Goal: Task Accomplishment & Management: Manage account settings

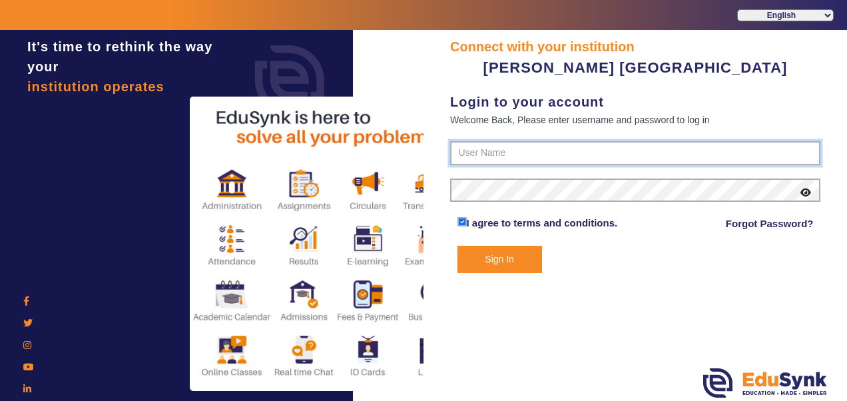
click at [541, 164] on input "text" at bounding box center [635, 153] width 370 height 24
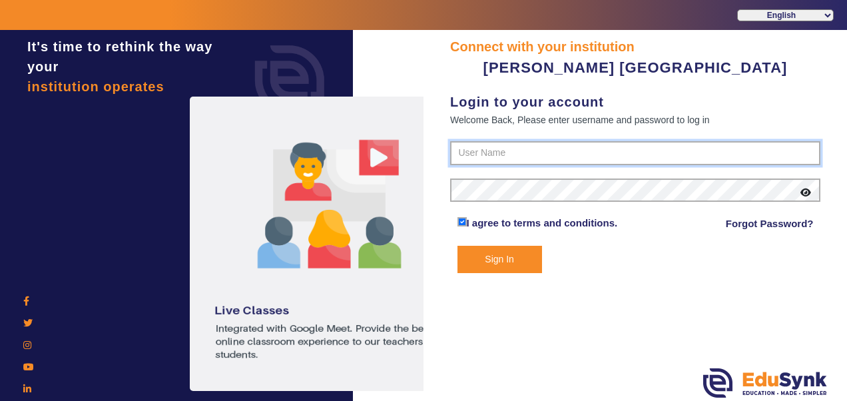
type input "7685859009"
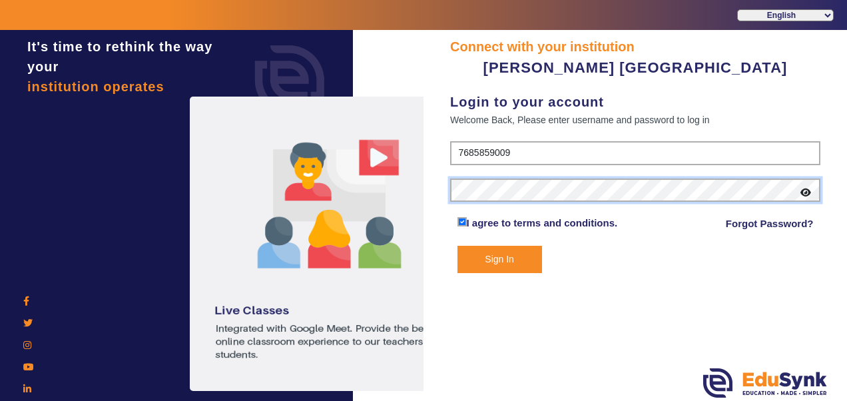
click at [457, 246] on button "Sign In" at bounding box center [499, 259] width 85 height 27
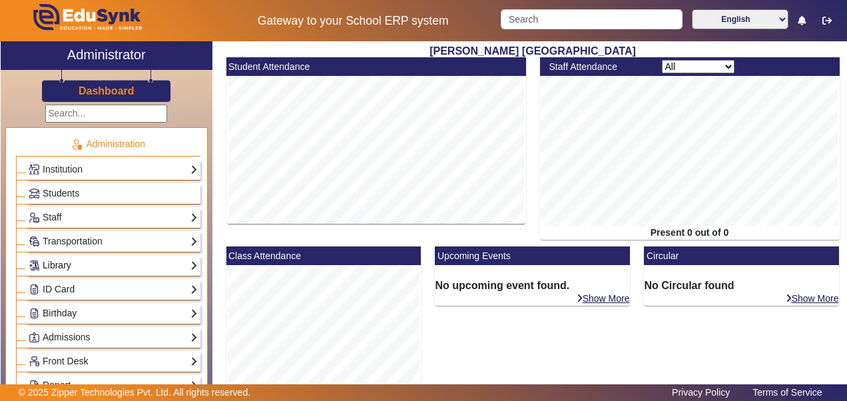
click at [74, 258] on link "Library" at bounding box center [113, 265] width 169 height 15
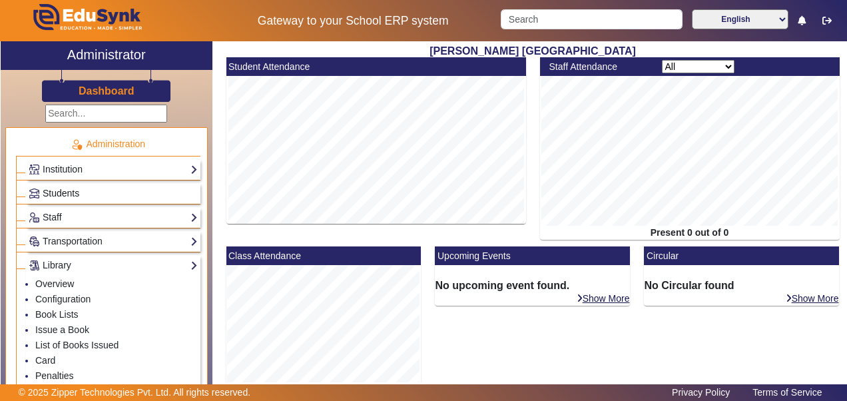
click at [47, 188] on span "Students" at bounding box center [61, 193] width 37 height 11
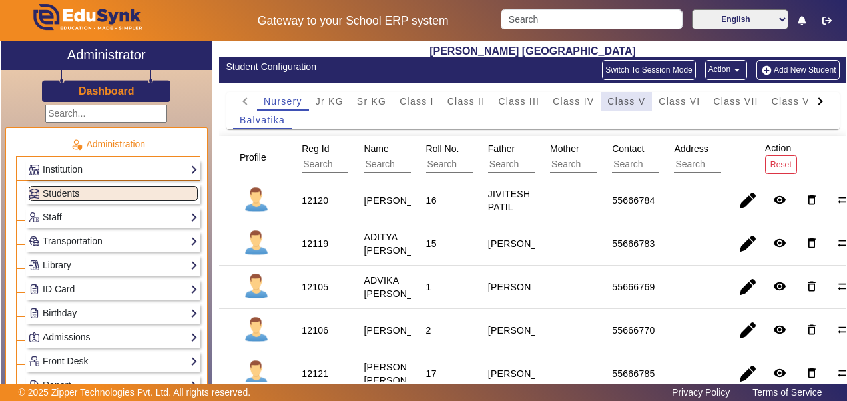
click at [627, 97] on span "Class V" at bounding box center [626, 101] width 38 height 9
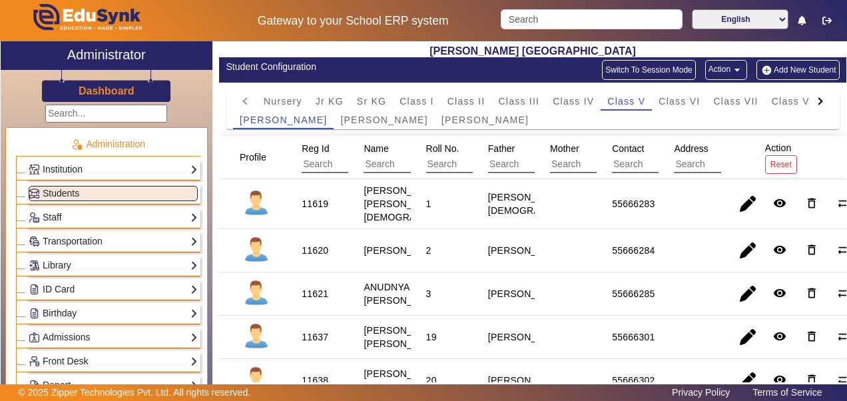
click at [313, 249] on div "11620" at bounding box center [315, 250] width 27 height 13
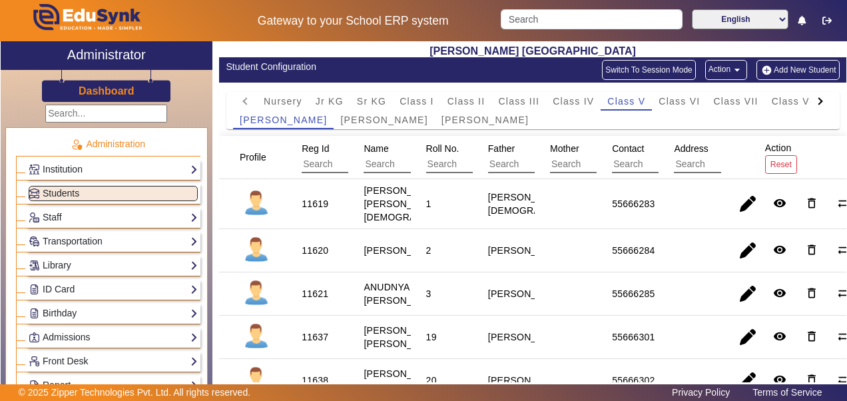
click at [313, 249] on div "11620" at bounding box center [315, 250] width 27 height 13
drag, startPoint x: 312, startPoint y: 250, endPoint x: 313, endPoint y: 282, distance: 32.0
drag, startPoint x: 313, startPoint y: 282, endPoint x: 228, endPoint y: 225, distance: 102.7
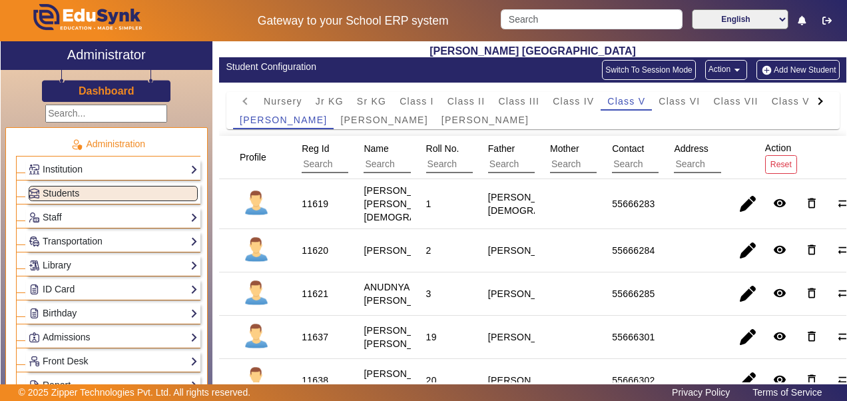
click at [228, 225] on mat-cell at bounding box center [252, 204] width 67 height 50
click at [309, 245] on div "11620" at bounding box center [315, 250] width 27 height 13
click at [310, 244] on div "11620" at bounding box center [315, 250] width 27 height 13
copy div "11620"
click at [51, 262] on link "Library" at bounding box center [113, 265] width 169 height 15
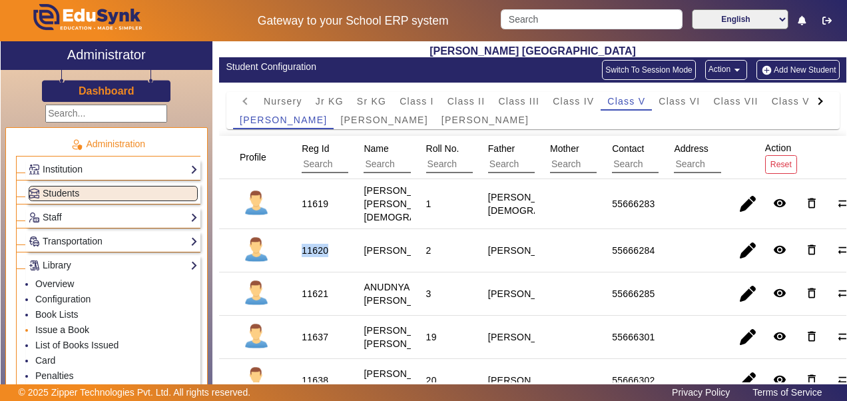
click at [43, 326] on link "Issue a Book" at bounding box center [62, 329] width 54 height 11
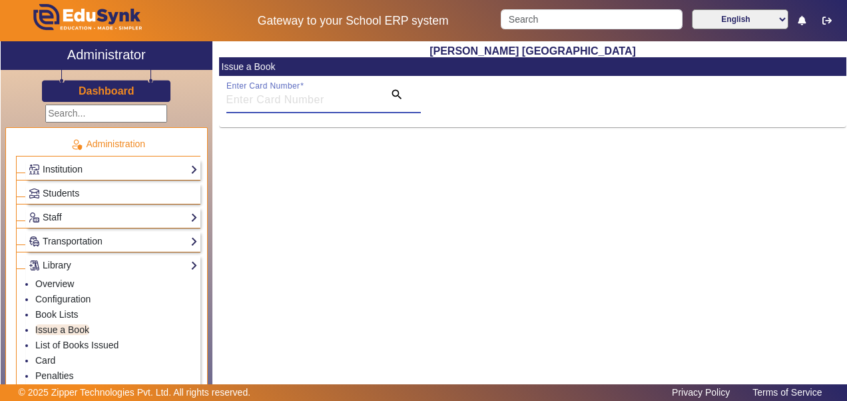
click at [323, 101] on input "Enter Card Number" at bounding box center [301, 100] width 150 height 16
paste input "11620"
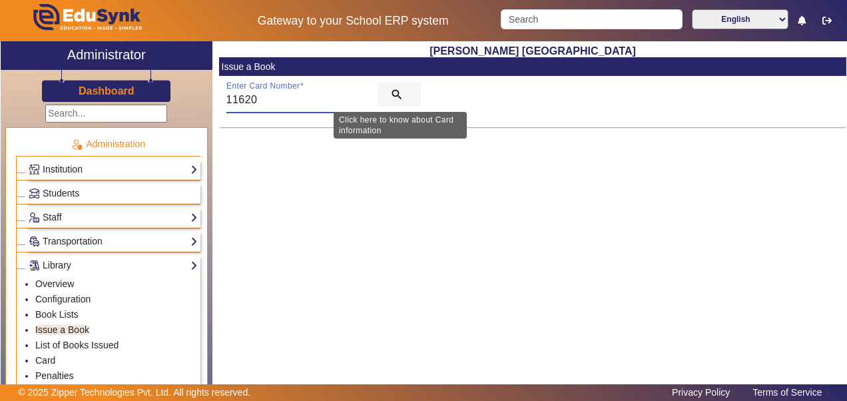
type input "11620"
click at [395, 91] on mat-icon "search" at bounding box center [396, 94] width 13 height 13
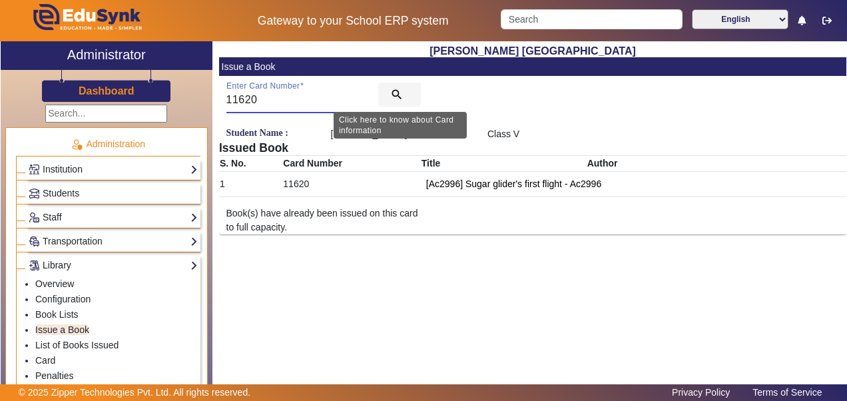
click at [398, 91] on mat-icon "search" at bounding box center [396, 94] width 13 height 13
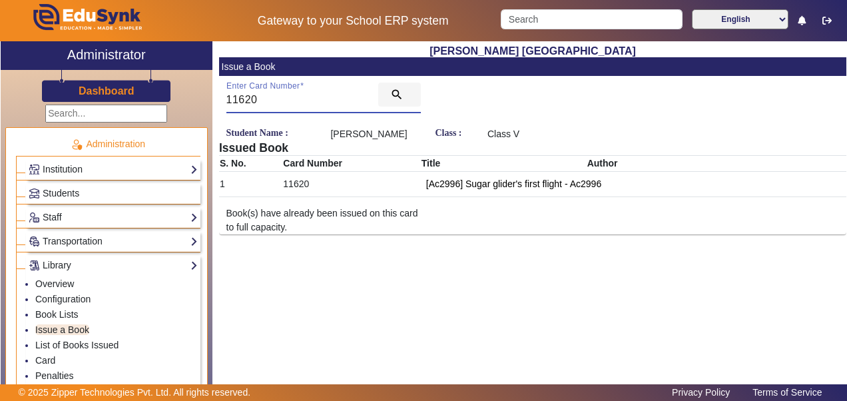
click at [394, 92] on mat-icon "search" at bounding box center [396, 94] width 13 height 13
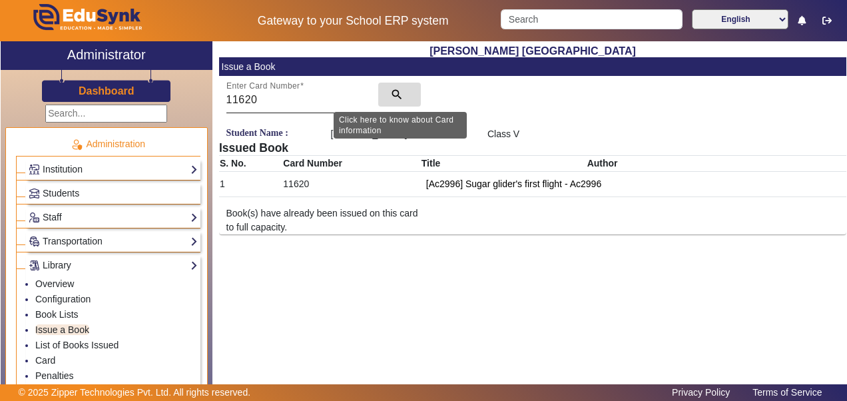
click at [395, 92] on mat-icon "search" at bounding box center [396, 94] width 13 height 13
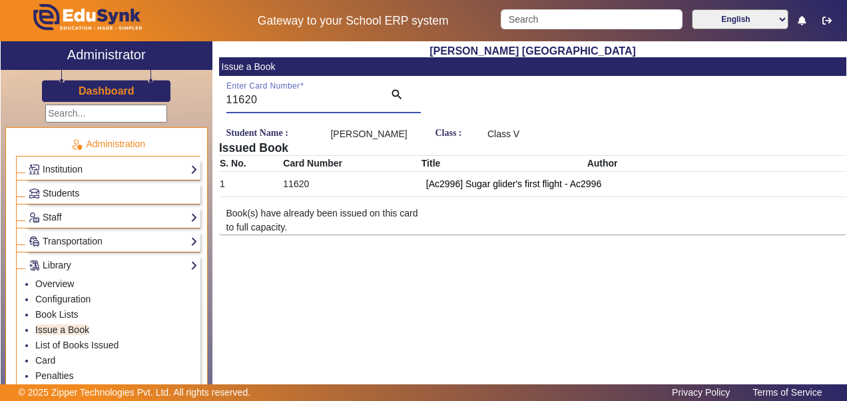
click at [75, 190] on span "Students" at bounding box center [61, 193] width 37 height 11
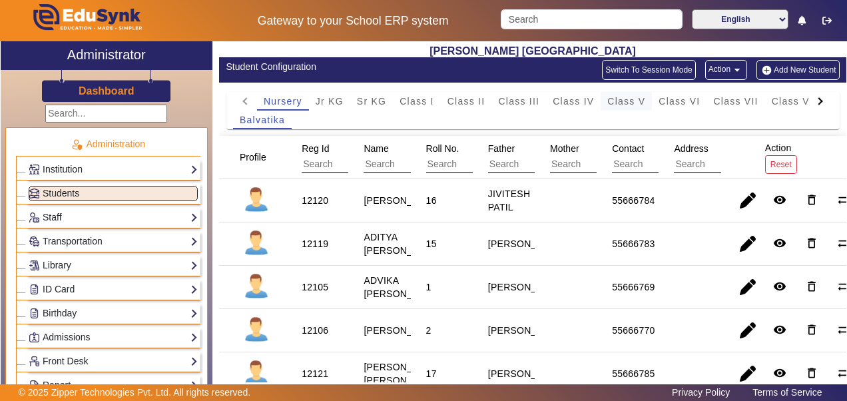
click at [610, 100] on span "Class V" at bounding box center [626, 101] width 38 height 9
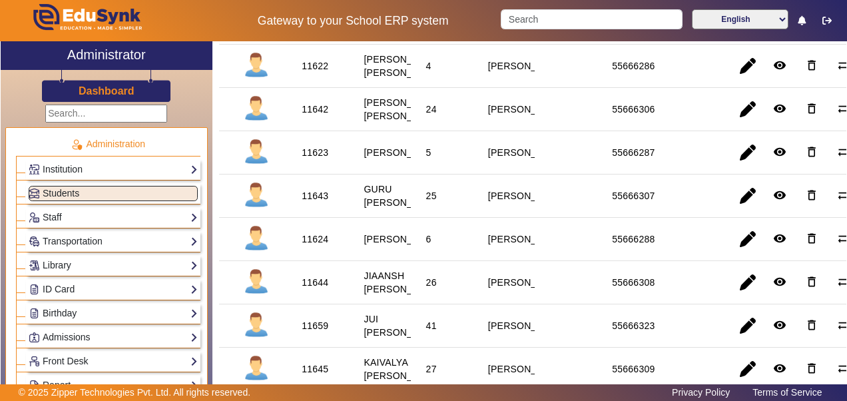
scroll to position [533, 0]
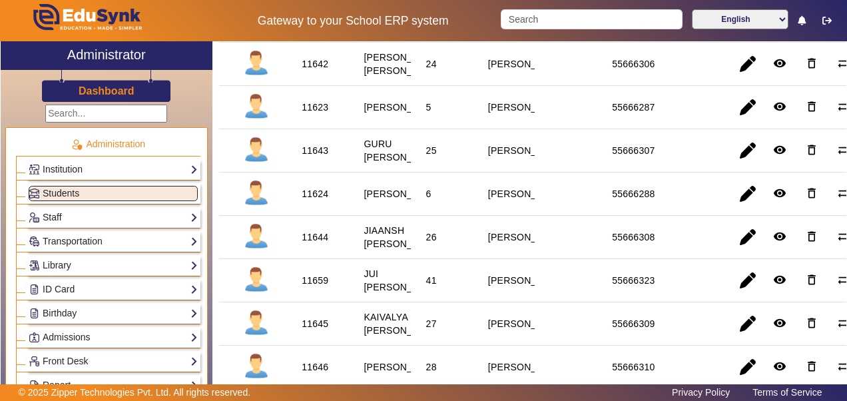
click at [314, 157] on div "11643" at bounding box center [315, 150] width 27 height 13
copy div "11643"
click at [50, 263] on link "Library" at bounding box center [113, 265] width 169 height 15
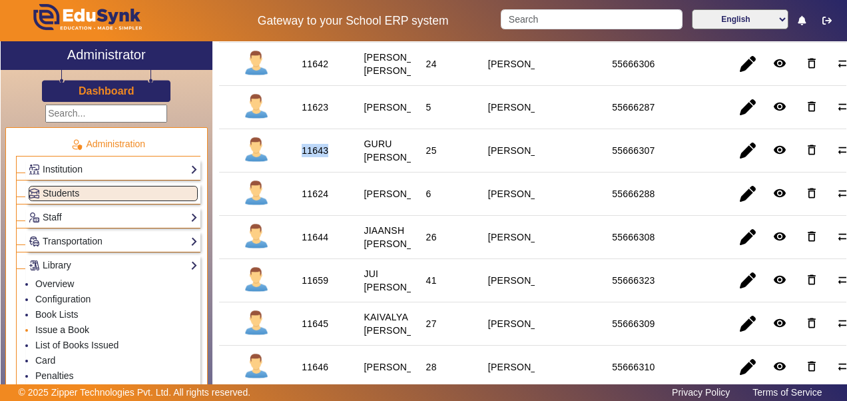
click at [44, 326] on link "Issue a Book" at bounding box center [62, 329] width 54 height 11
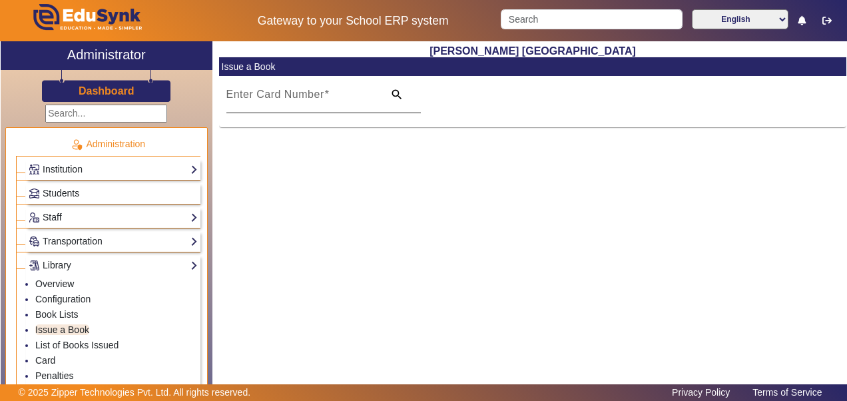
click at [365, 97] on input "Enter Card Number" at bounding box center [301, 100] width 150 height 16
paste input "11643"
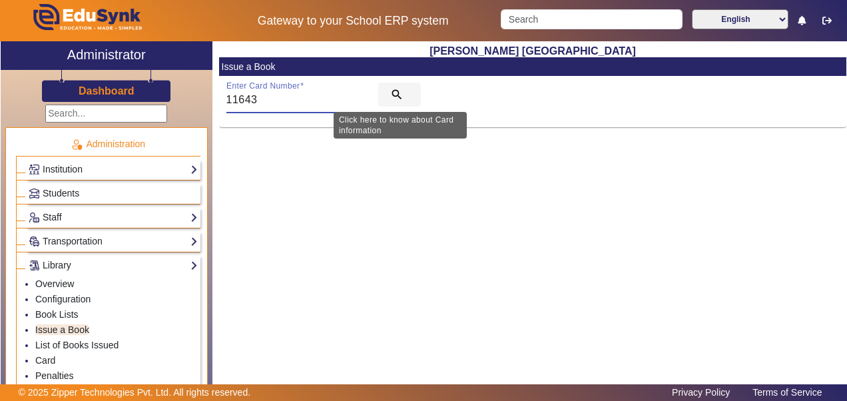
type input "11643"
click at [395, 89] on mat-icon "search" at bounding box center [396, 94] width 13 height 13
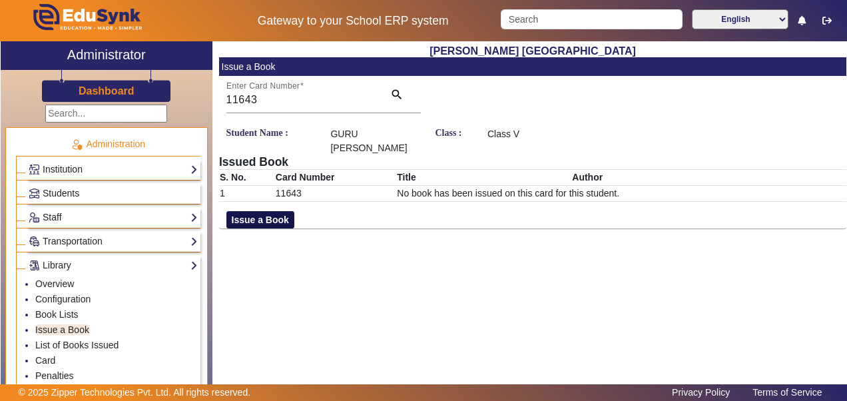
click at [261, 211] on button "Issue a Book" at bounding box center [260, 219] width 68 height 17
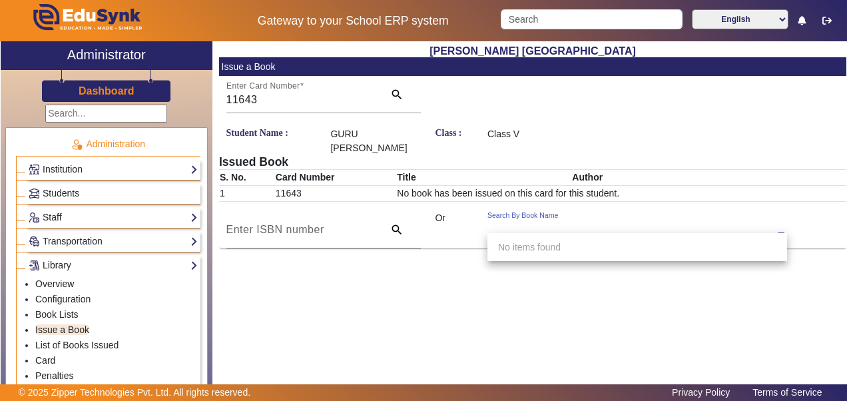
click at [627, 228] on input "text" at bounding box center [637, 235] width 300 height 14
type input "2325"
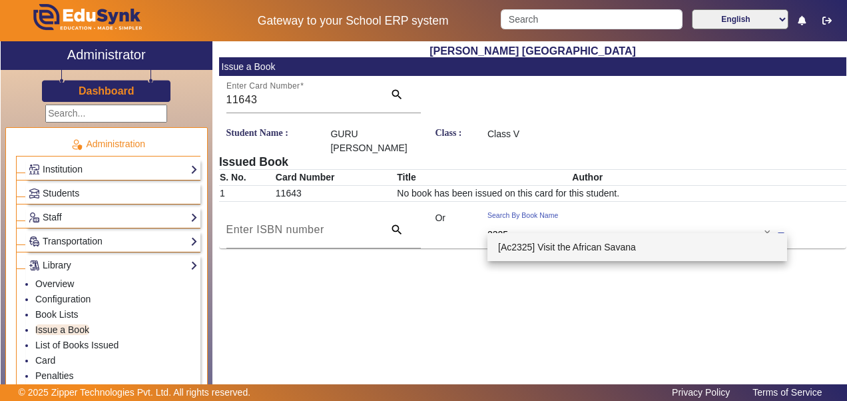
click at [546, 246] on span "[Ac2325] Visit the African Savana" at bounding box center [567, 247] width 138 height 11
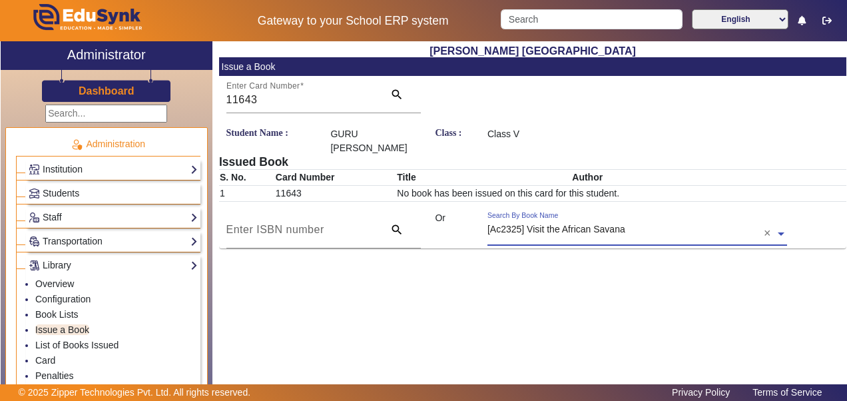
click at [604, 228] on input "text" at bounding box center [637, 235] width 300 height 14
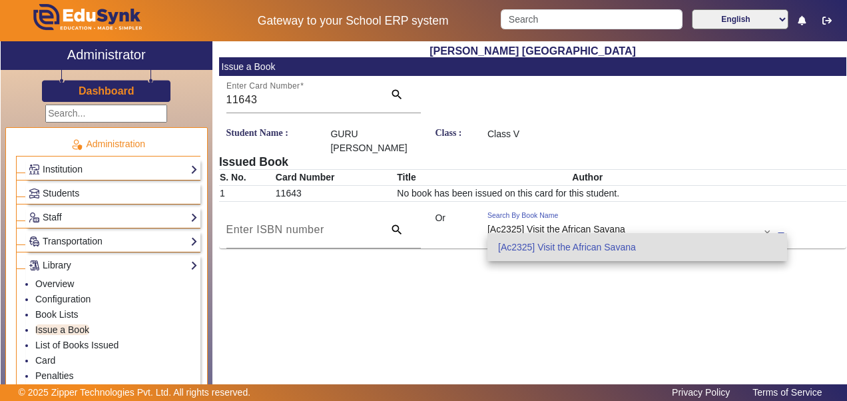
click at [602, 228] on input "text" at bounding box center [637, 235] width 300 height 14
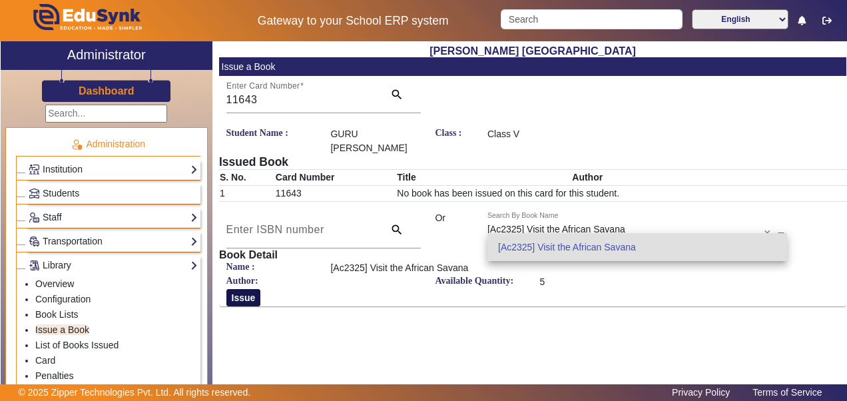
click at [230, 289] on button "Issue" at bounding box center [243, 297] width 35 height 17
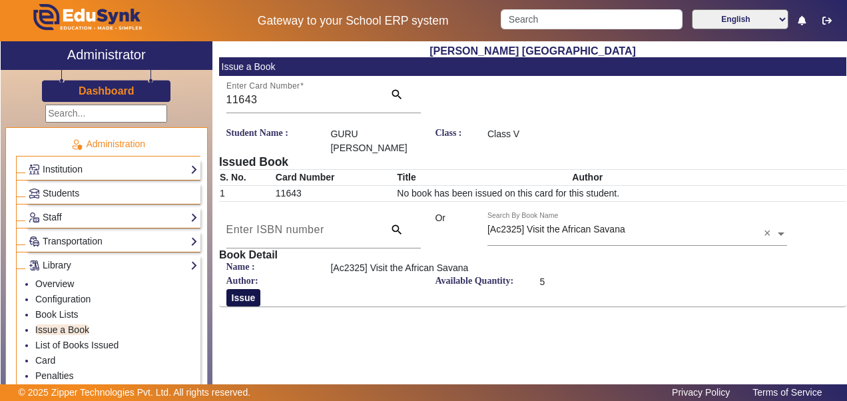
click at [238, 289] on button "Issue" at bounding box center [243, 297] width 35 height 17
click at [240, 289] on button "Issue" at bounding box center [243, 297] width 35 height 17
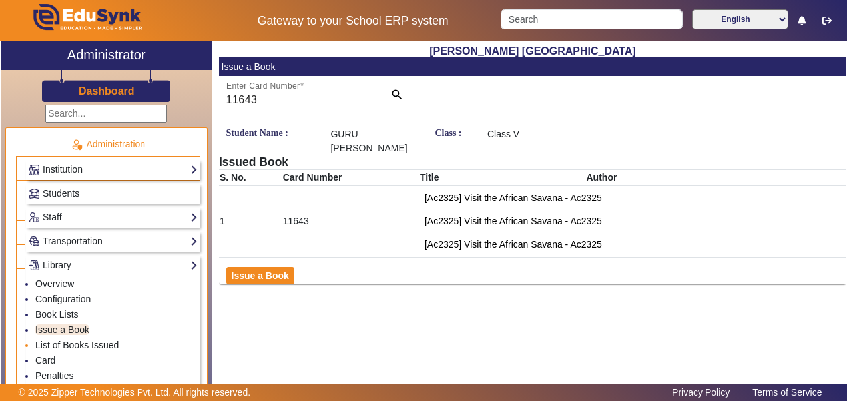
click at [44, 344] on link "List of Books Issued" at bounding box center [76, 344] width 83 height 11
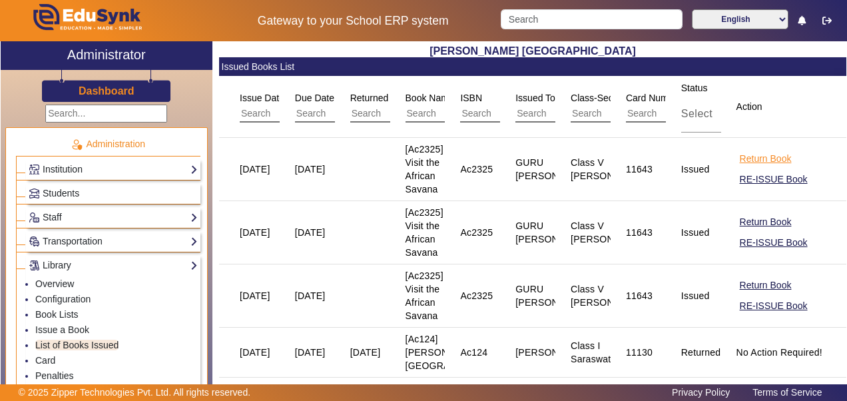
click at [767, 156] on button "Return Book" at bounding box center [765, 158] width 55 height 17
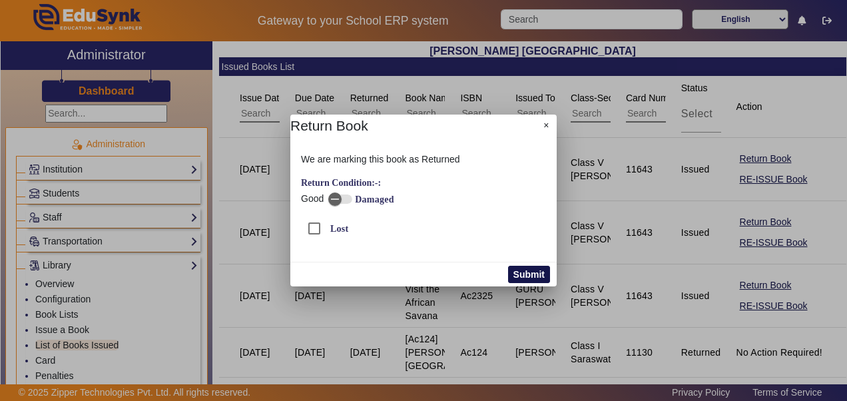
click at [537, 274] on button "Submit" at bounding box center [529, 274] width 42 height 17
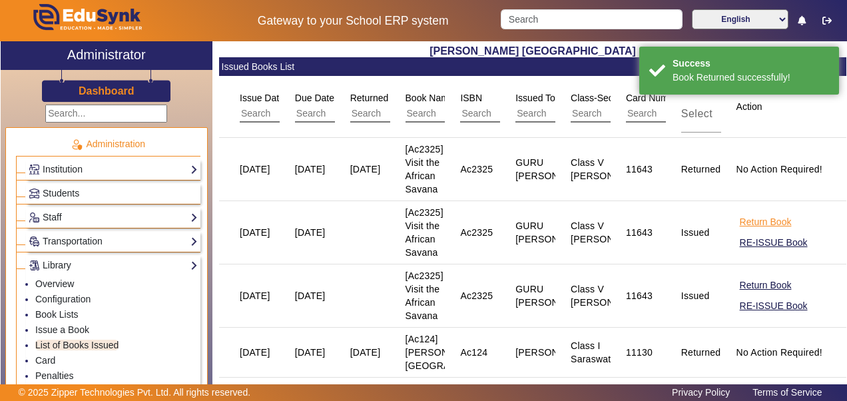
click at [752, 223] on button "Return Book" at bounding box center [765, 222] width 55 height 17
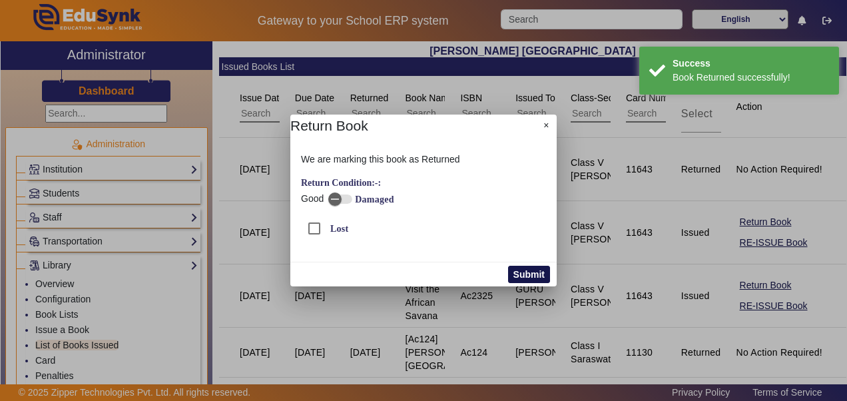
click at [531, 270] on button "Submit" at bounding box center [529, 274] width 42 height 17
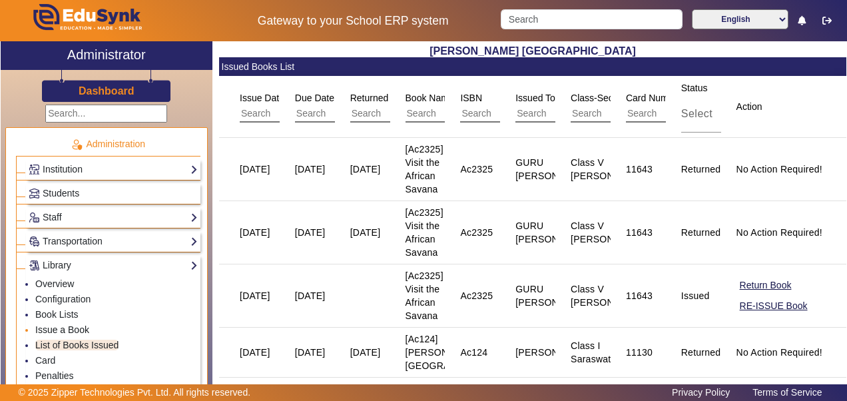
click at [64, 326] on link "Issue a Book" at bounding box center [62, 329] width 54 height 11
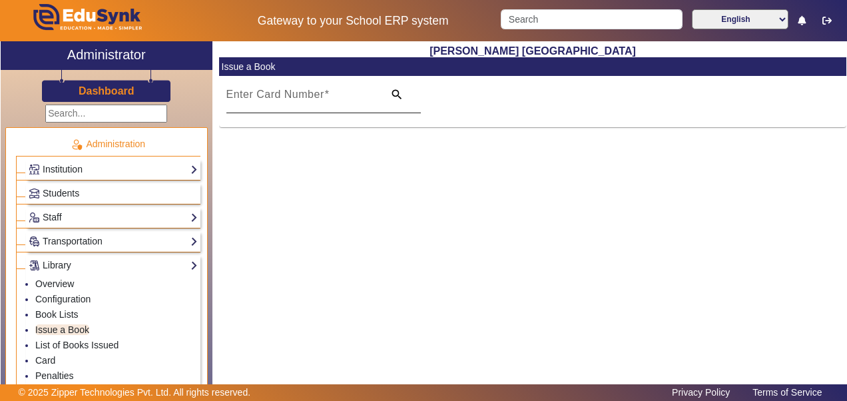
click at [293, 93] on mat-label "Enter Card Number" at bounding box center [275, 94] width 98 height 11
click at [293, 93] on input "Enter Card Number" at bounding box center [301, 100] width 150 height 16
click at [293, 101] on input "Enter Card Number" at bounding box center [301, 100] width 150 height 16
click at [170, 192] on link "Students" at bounding box center [113, 193] width 169 height 15
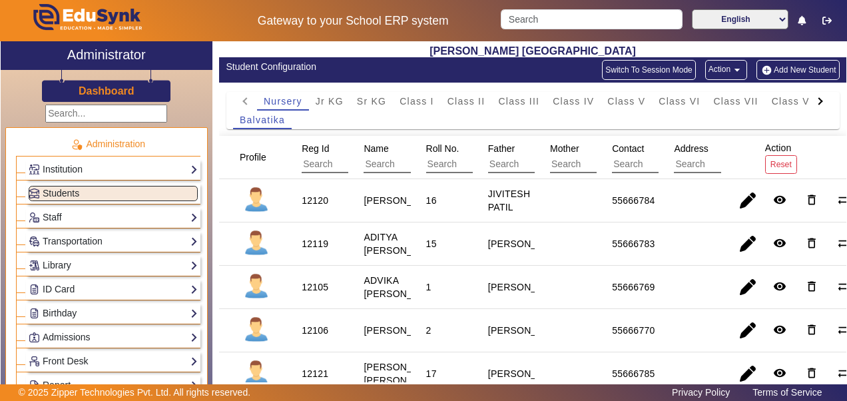
click at [132, 91] on h3 "Dashboard" at bounding box center [107, 91] width 56 height 13
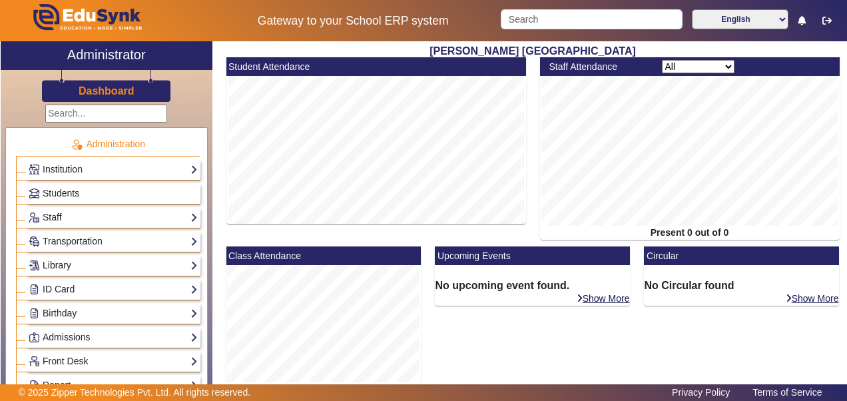
click at [69, 258] on link "Library" at bounding box center [113, 265] width 169 height 15
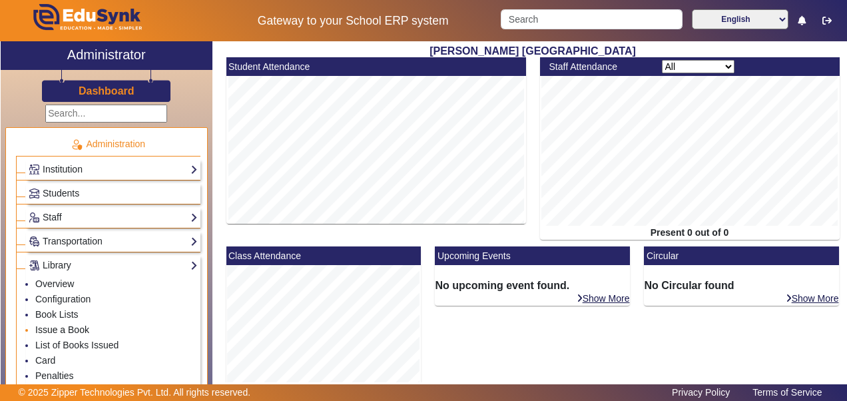
click at [69, 324] on link "Issue a Book" at bounding box center [62, 329] width 54 height 11
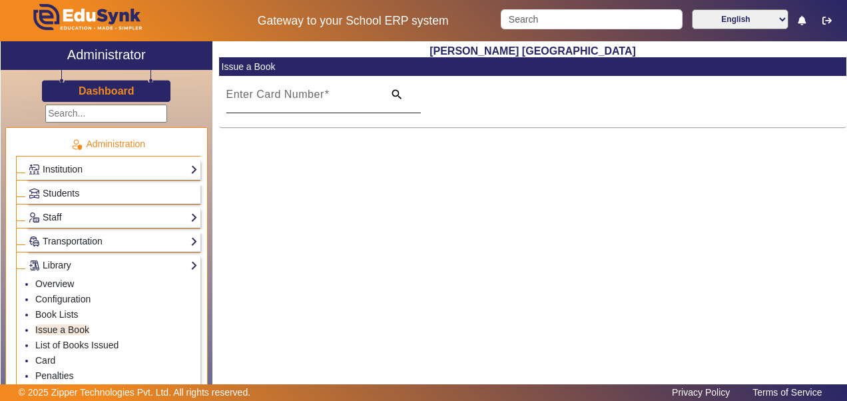
click at [304, 96] on mat-label "Enter Card Number" at bounding box center [275, 94] width 98 height 11
click at [304, 96] on input "Enter Card Number" at bounding box center [301, 100] width 150 height 16
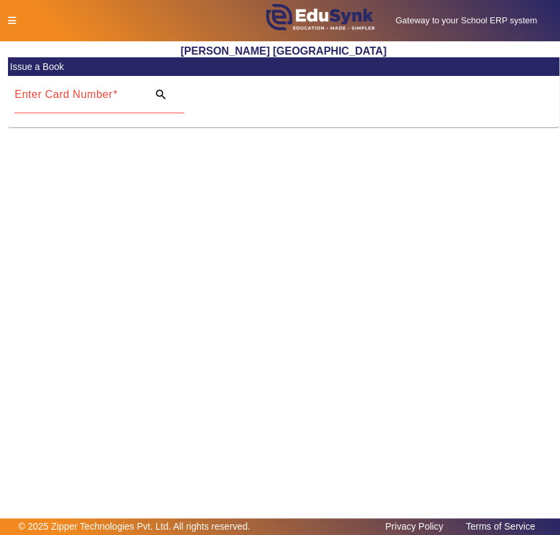
click at [48, 97] on mat-label "Enter Card Number" at bounding box center [64, 94] width 98 height 11
click at [48, 97] on input "Enter Card Number" at bounding box center [77, 100] width 124 height 16
paste input "12120"
type input "12120"
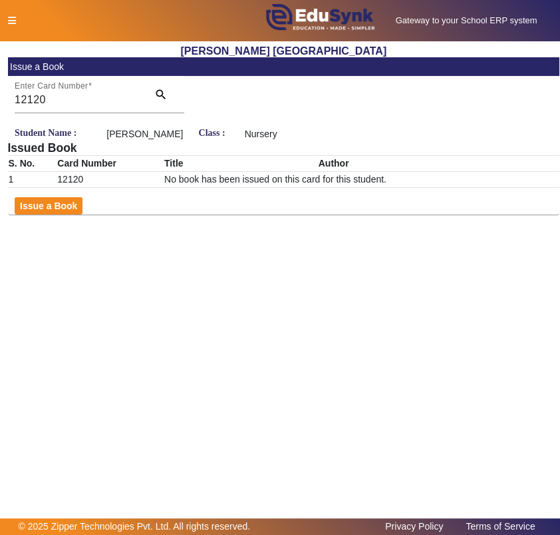
click at [43, 209] on div "Student Name : ABHANG JIVITESH PATIL Class : Nursery Issued Book S. No. Card Nu…" at bounding box center [284, 170] width 553 height 87
click at [64, 214] on button "Issue a Book" at bounding box center [49, 205] width 68 height 17
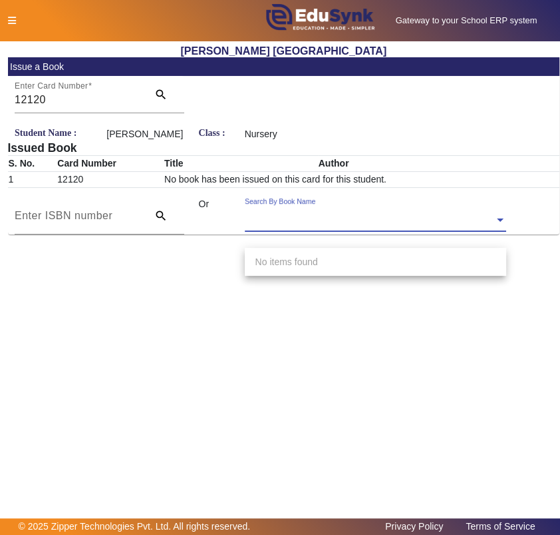
click at [282, 207] on div "Search By Book Name" at bounding box center [280, 201] width 71 height 11
click at [314, 226] on input "text" at bounding box center [376, 221] width 262 height 14
click at [322, 256] on div "No items found" at bounding box center [376, 262] width 262 height 28
type input "2600"
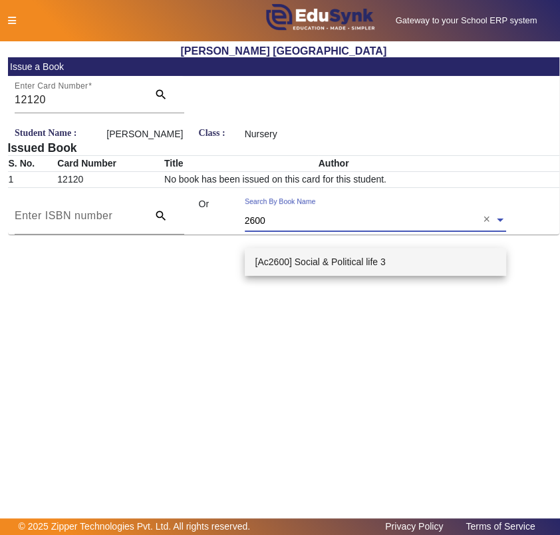
click at [306, 266] on div "[Ac2600] Social & Political life 3" at bounding box center [376, 262] width 262 height 28
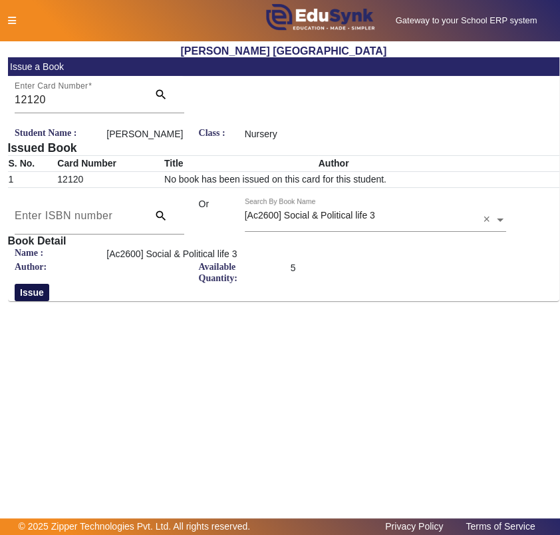
click at [33, 298] on button "Issue" at bounding box center [32, 292] width 35 height 17
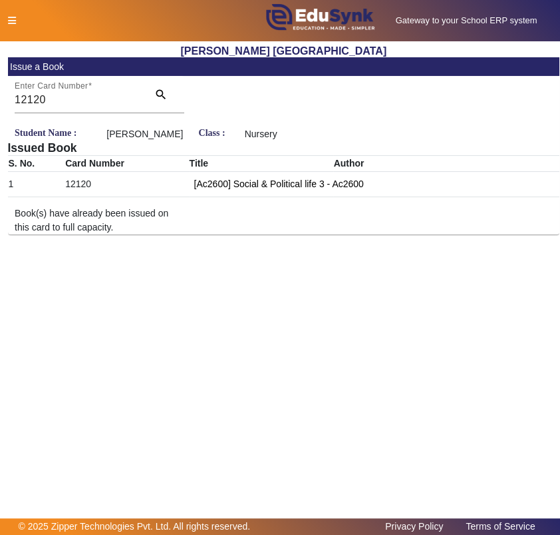
click at [19, 23] on div at bounding box center [117, 21] width 233 height 14
drag, startPoint x: 91, startPoint y: 98, endPoint x: -4, endPoint y: 85, distance: 96.0
click at [0, 85] on html "Gateway to your School ERP system English हिंदी (Hindi) ಕನ್ನಡ (Kannada) தமிழ் (…" at bounding box center [280, 267] width 560 height 535
paste input "14"
type input "11420"
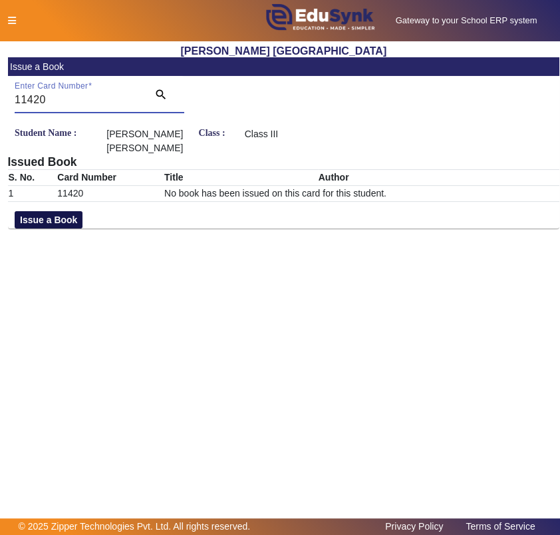
click at [59, 224] on button "Issue a Book" at bounding box center [49, 219] width 68 height 17
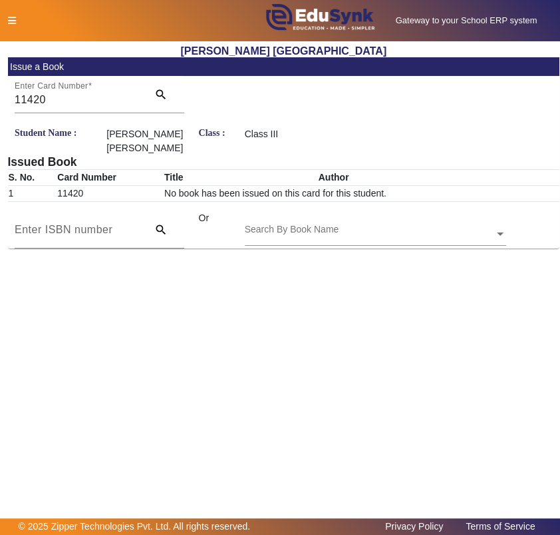
click at [280, 236] on div "Search By Book Name" at bounding box center [292, 229] width 95 height 14
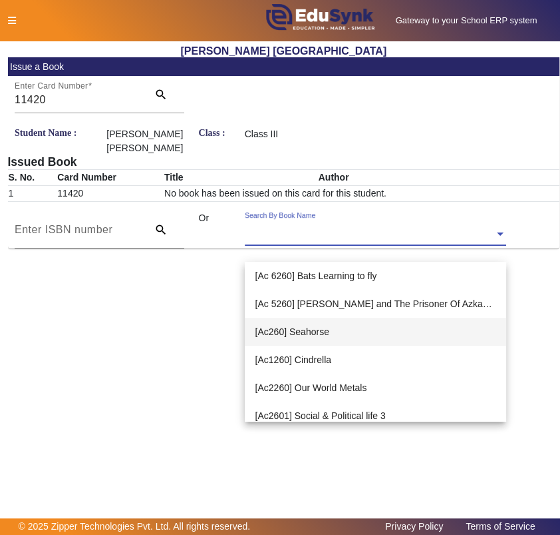
click at [302, 333] on span "[Ac260] Seahorse" at bounding box center [293, 331] width 74 height 11
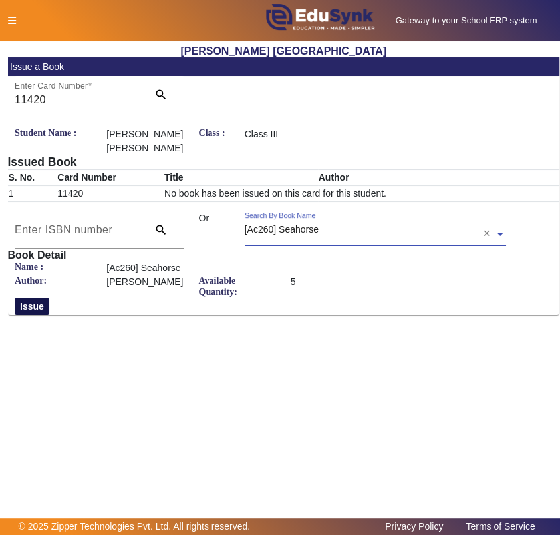
click at [36, 315] on button "Issue" at bounding box center [32, 306] width 35 height 17
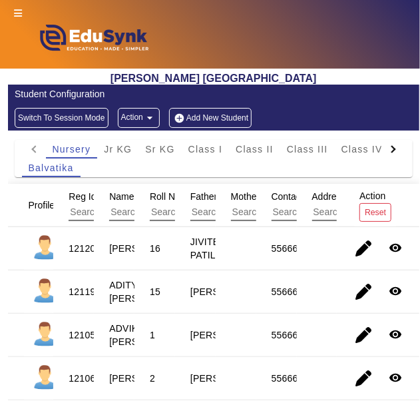
click at [91, 213] on input "text" at bounding box center [128, 212] width 119 height 17
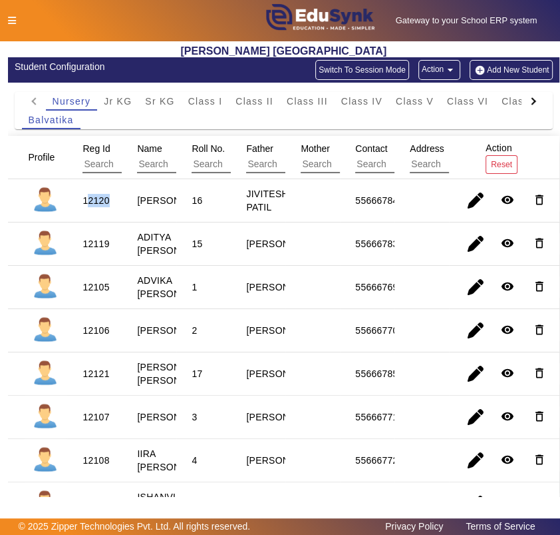
drag, startPoint x: 86, startPoint y: 200, endPoint x: 111, endPoint y: 208, distance: 26.3
click at [111, 208] on div "12120" at bounding box center [96, 200] width 36 height 23
drag, startPoint x: 111, startPoint y: 208, endPoint x: 88, endPoint y: 211, distance: 23.5
click at [88, 211] on div "12120" at bounding box center [96, 200] width 36 height 23
drag, startPoint x: 84, startPoint y: 201, endPoint x: 114, endPoint y: 206, distance: 31.0
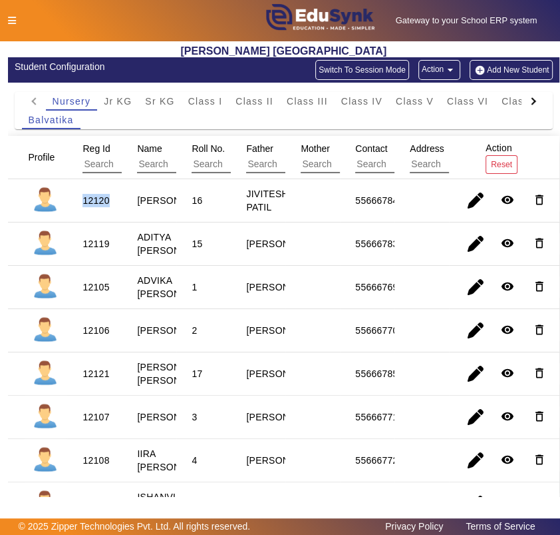
click at [114, 206] on mat-cell "12120" at bounding box center [94, 200] width 55 height 43
drag, startPoint x: 114, startPoint y: 206, endPoint x: 99, endPoint y: 200, distance: 16.8
drag, startPoint x: 99, startPoint y: 200, endPoint x: 75, endPoint y: 215, distance: 28.1
click at [75, 215] on mat-cell "12120" at bounding box center [94, 200] width 55 height 43
copy div "12120"
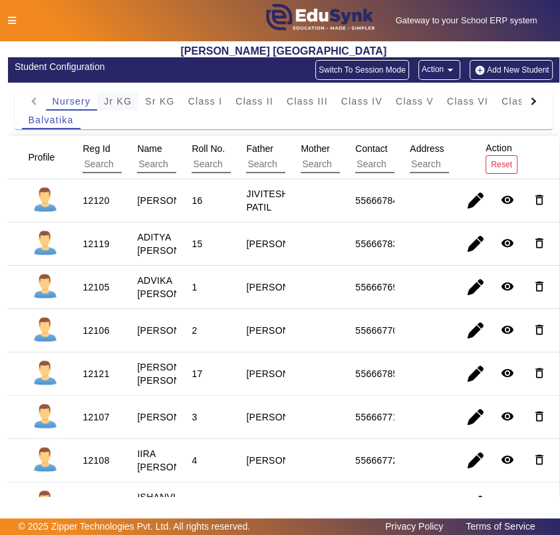
click at [115, 96] on div "Nursery Jr KG Sr KG Class I Class II Class III Class IV Class V Class VI Class …" at bounding box center [383, 101] width 675 height 19
drag, startPoint x: 83, startPoint y: 247, endPoint x: 121, endPoint y: 249, distance: 38.7
click at [121, 249] on mat-row "12119 ADITYA NITIN DOKE 15 NITIN DOKE 55666783 remove_red_eye delete_outline sy…" at bounding box center [284, 243] width 553 height 43
drag, startPoint x: 121, startPoint y: 249, endPoint x: 83, endPoint y: 246, distance: 38.7
click at [83, 246] on div "12119" at bounding box center [96, 243] width 27 height 13
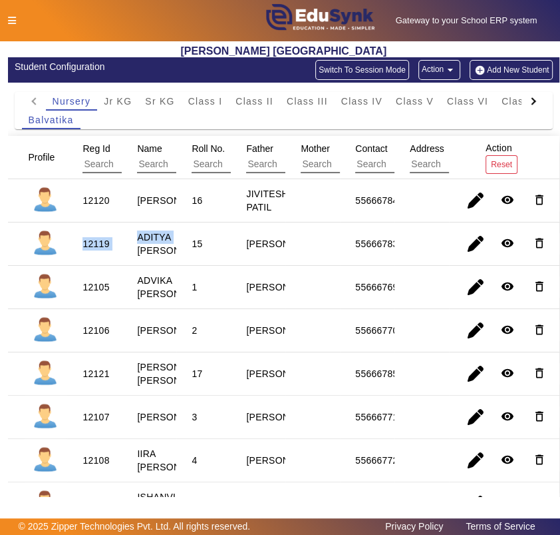
click at [83, 246] on div "12119" at bounding box center [96, 243] width 27 height 13
click at [75, 252] on mat-cell "12119" at bounding box center [94, 243] width 55 height 43
drag, startPoint x: 80, startPoint y: 250, endPoint x: 96, endPoint y: 248, distance: 16.1
click at [96, 248] on div "12119" at bounding box center [96, 243] width 36 height 23
click at [320, 103] on span "Class III" at bounding box center [307, 101] width 41 height 9
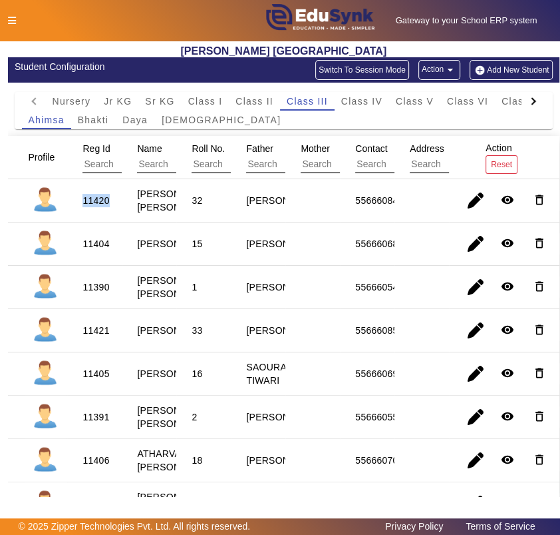
drag, startPoint x: 82, startPoint y: 199, endPoint x: 117, endPoint y: 206, distance: 35.9
click at [117, 206] on mat-cell "11420" at bounding box center [94, 200] width 55 height 43
copy div "11420"
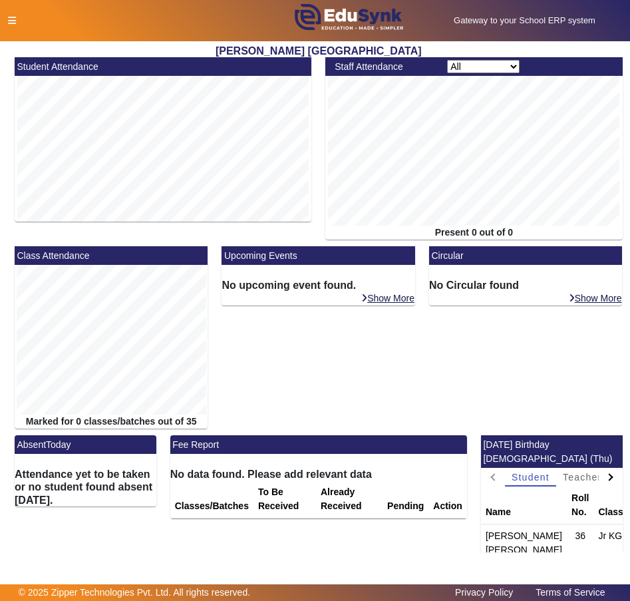
click at [11, 23] on icon at bounding box center [12, 20] width 8 height 9
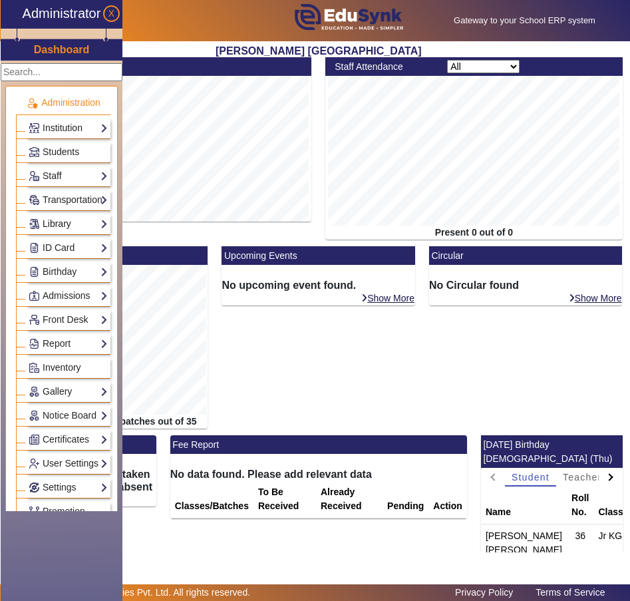
click at [57, 224] on link "Library" at bounding box center [68, 223] width 79 height 15
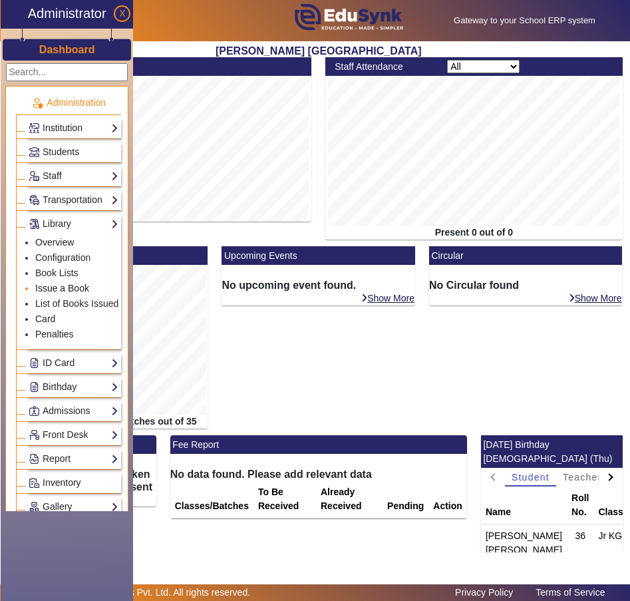
click at [55, 289] on link "Issue a Book" at bounding box center [62, 288] width 54 height 11
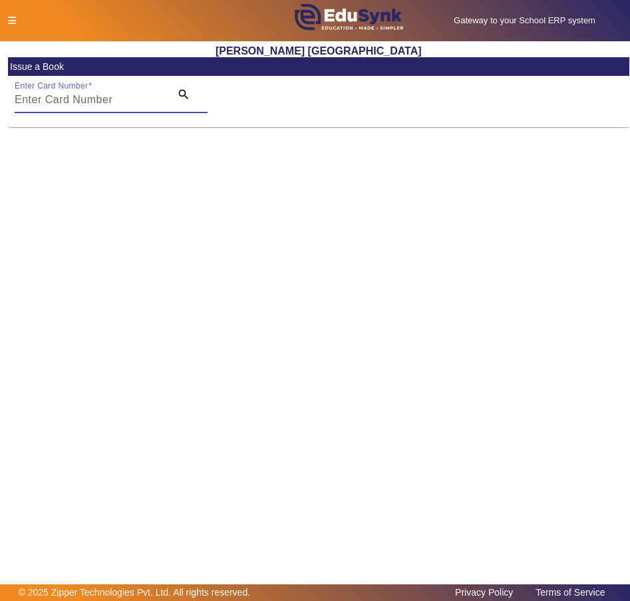
click at [134, 99] on input "Enter Card Number" at bounding box center [89, 100] width 148 height 16
paste input "11512"
type input "11512"
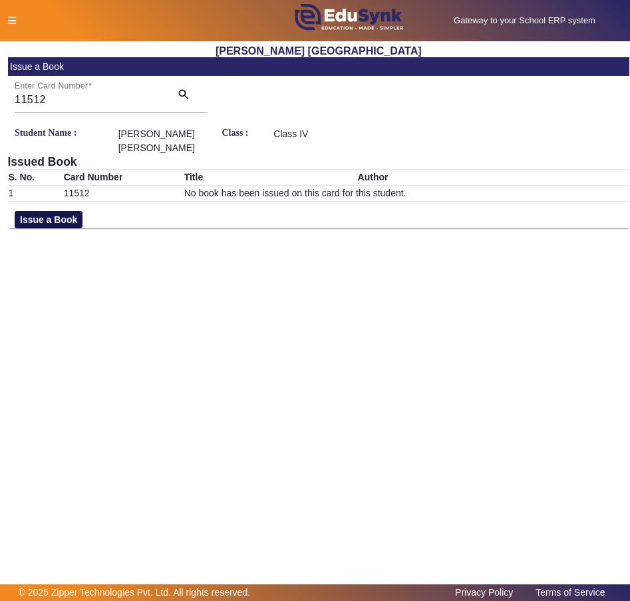
click at [49, 218] on button "Issue a Book" at bounding box center [49, 219] width 68 height 17
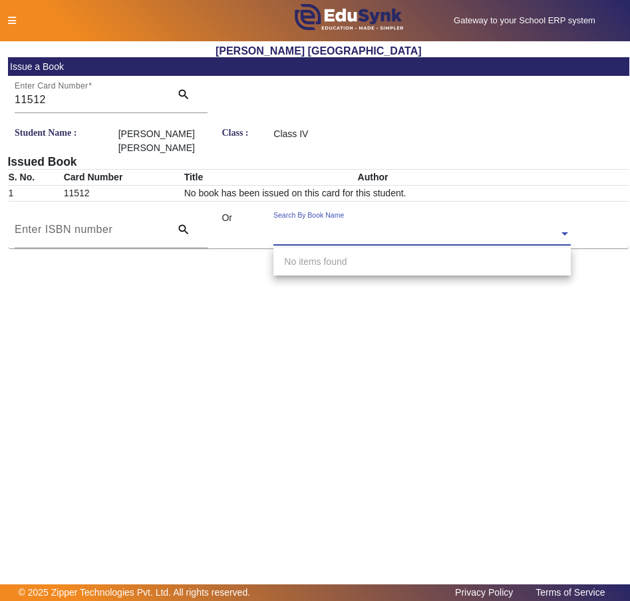
click at [308, 221] on div "Search By Book Name" at bounding box center [309, 215] width 71 height 11
type input "2300"
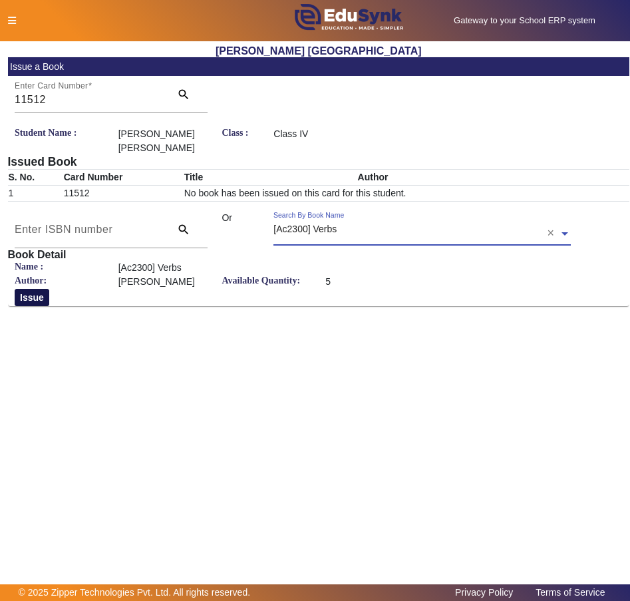
click at [27, 296] on button "Issue" at bounding box center [32, 297] width 35 height 17
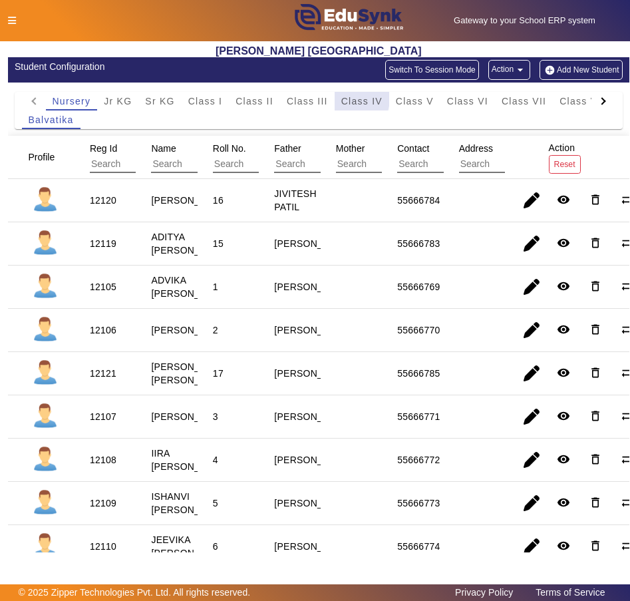
click at [342, 98] on span "Class IV" at bounding box center [361, 101] width 41 height 9
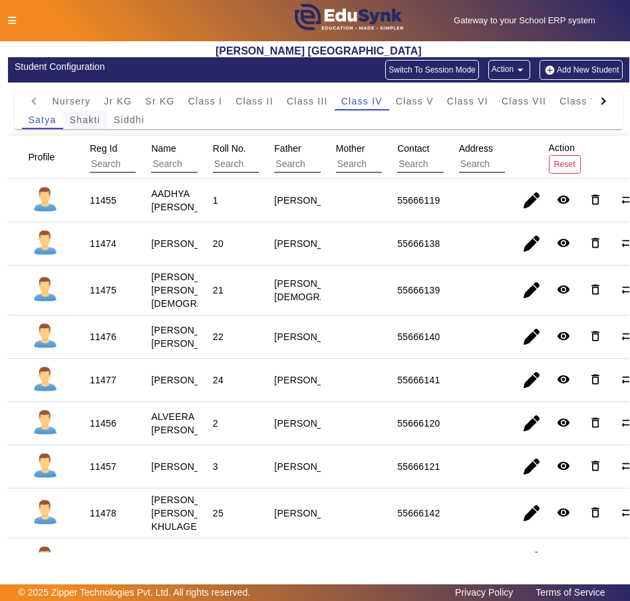
click at [93, 117] on span "Shakti" at bounding box center [85, 119] width 31 height 9
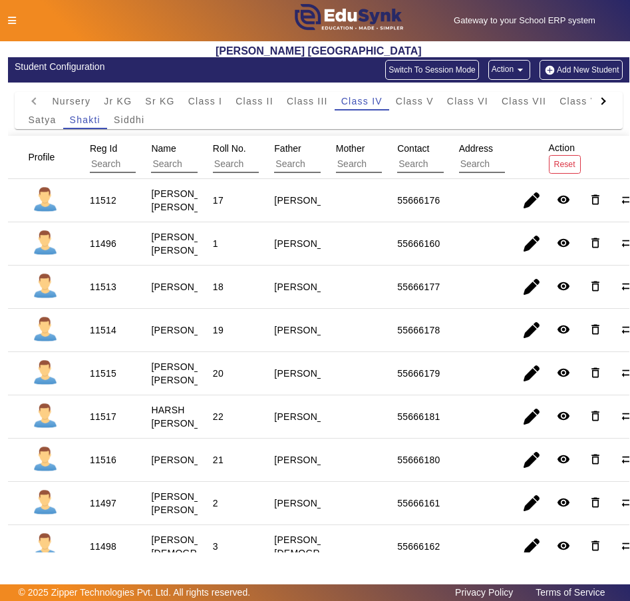
click at [112, 205] on div "11512" at bounding box center [103, 200] width 27 height 13
click at [109, 202] on div "11512" at bounding box center [103, 200] width 27 height 13
copy div "11512"
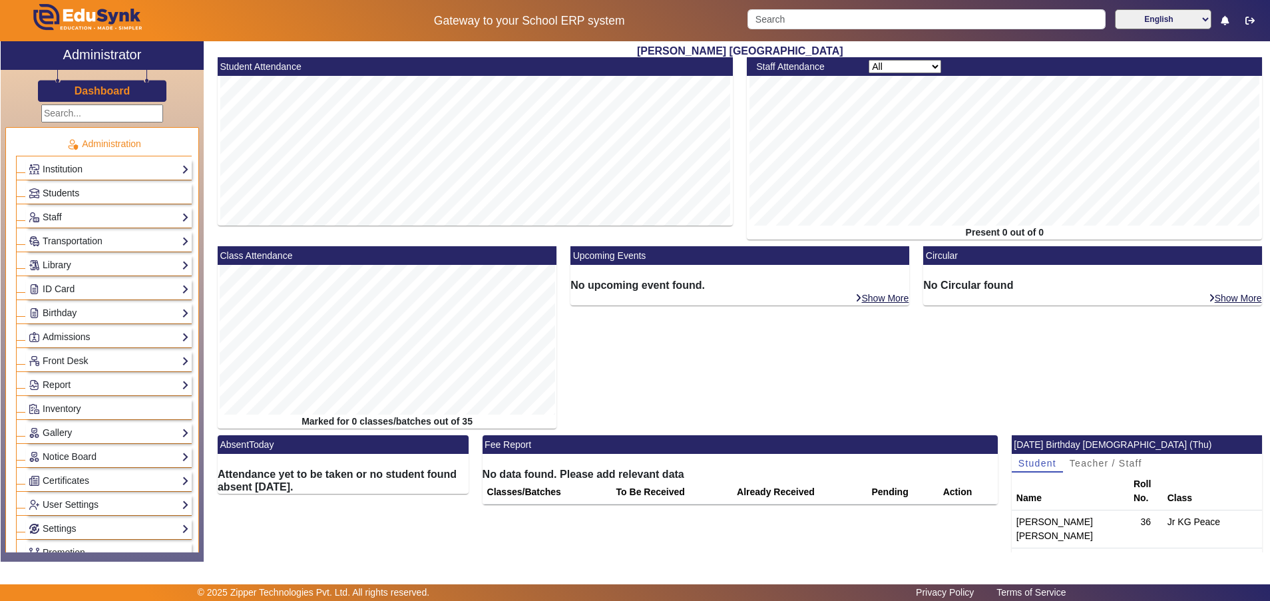
click at [50, 190] on span "Students" at bounding box center [61, 193] width 37 height 11
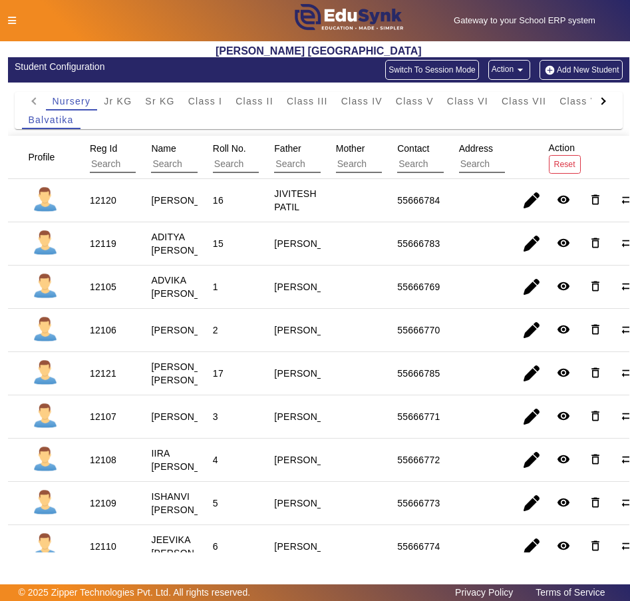
click at [6, 19] on div at bounding box center [132, 21] width 262 height 14
click at [9, 19] on icon at bounding box center [12, 20] width 8 height 9
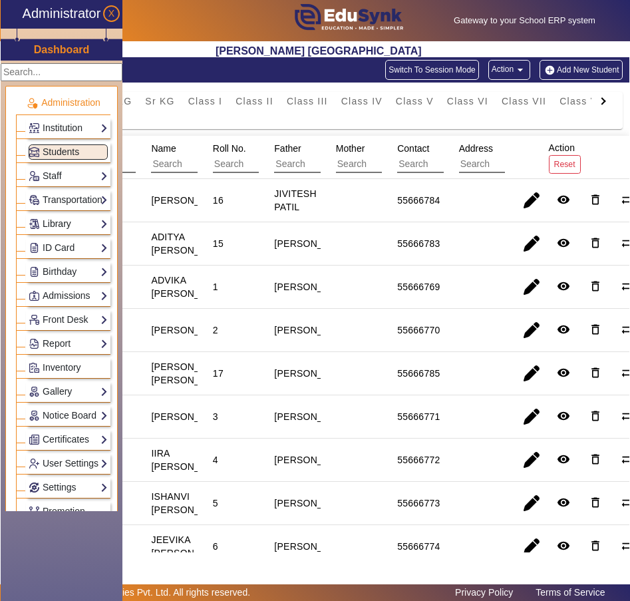
click at [51, 221] on link "Library" at bounding box center [68, 223] width 79 height 15
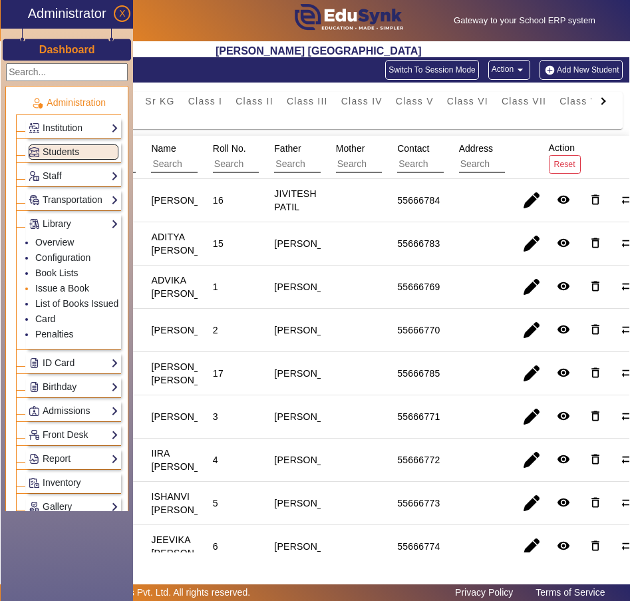
click at [55, 284] on link "Issue a Book" at bounding box center [62, 288] width 54 height 11
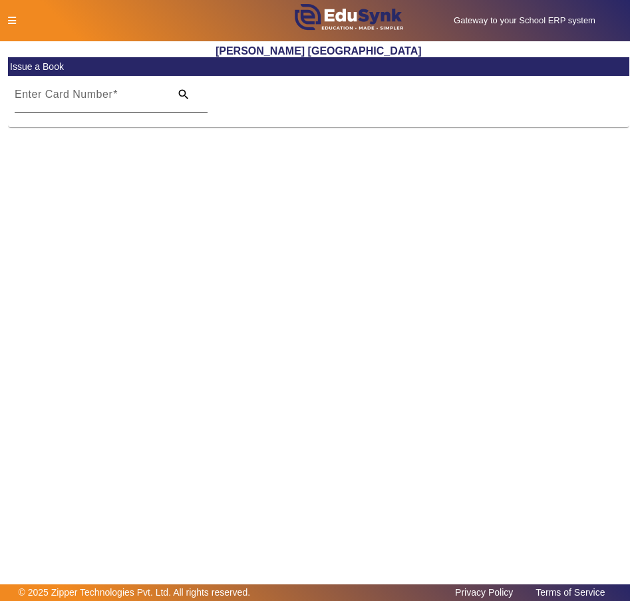
click at [95, 83] on div "Enter Card Number" at bounding box center [89, 94] width 148 height 37
paste input "11578"
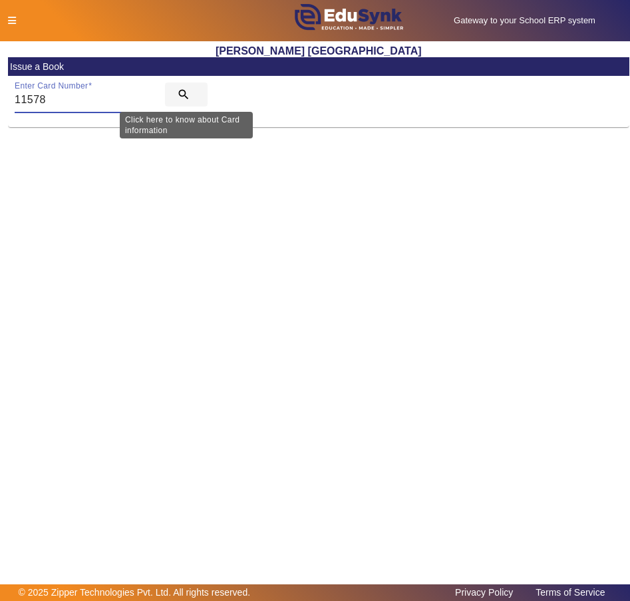
type input "11578"
click at [180, 89] on mat-icon "search" at bounding box center [183, 94] width 13 height 13
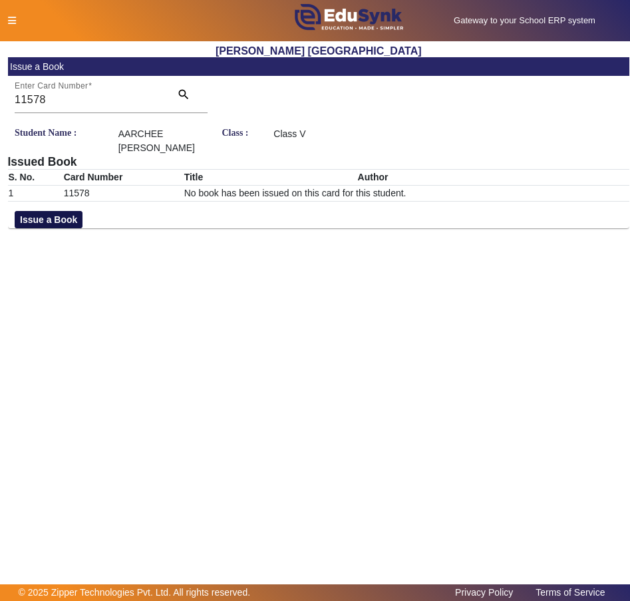
click at [48, 218] on button "Issue a Book" at bounding box center [49, 219] width 68 height 17
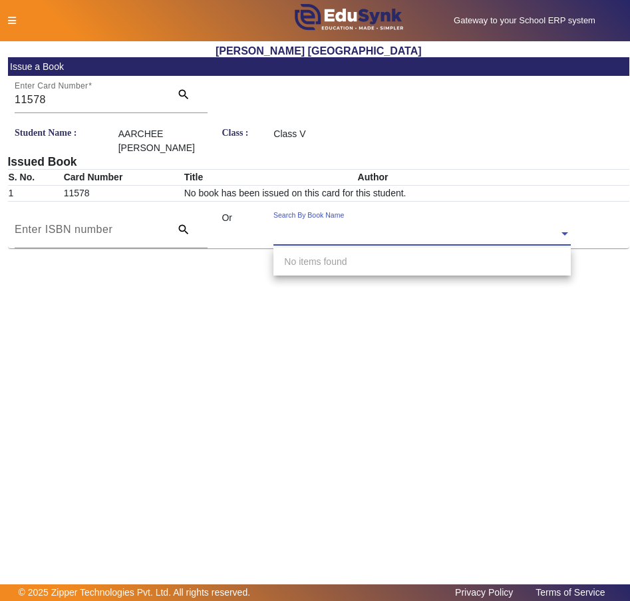
click at [411, 229] on input "text" at bounding box center [422, 235] width 297 height 14
type input "200"
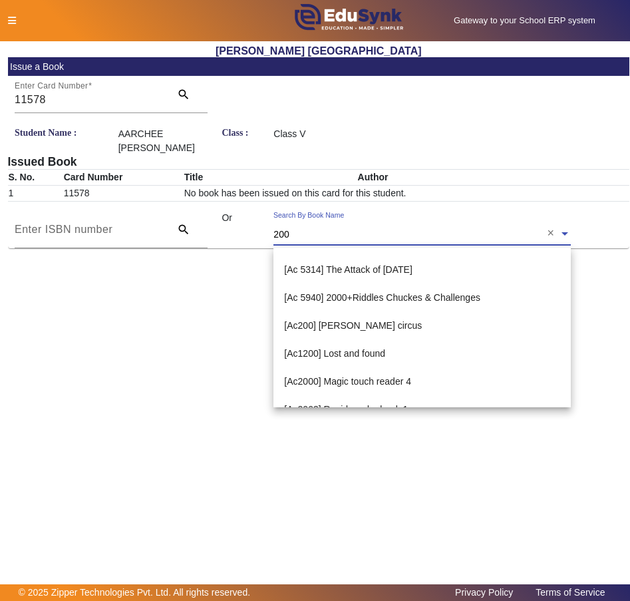
scroll to position [399, 0]
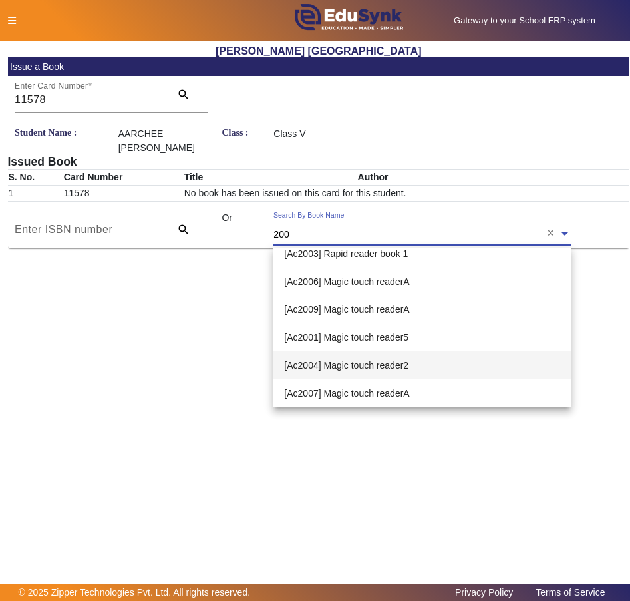
click at [326, 362] on span "[Ac2004] Magic touch reader2" at bounding box center [346, 365] width 124 height 11
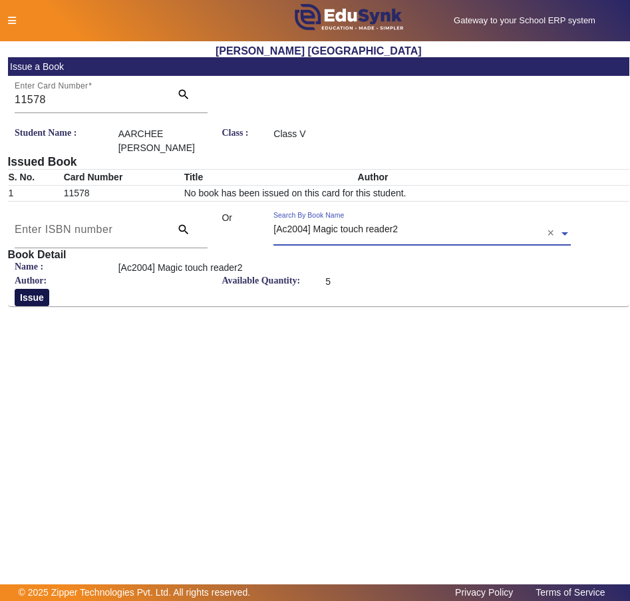
click at [30, 290] on button "Issue" at bounding box center [32, 297] width 35 height 17
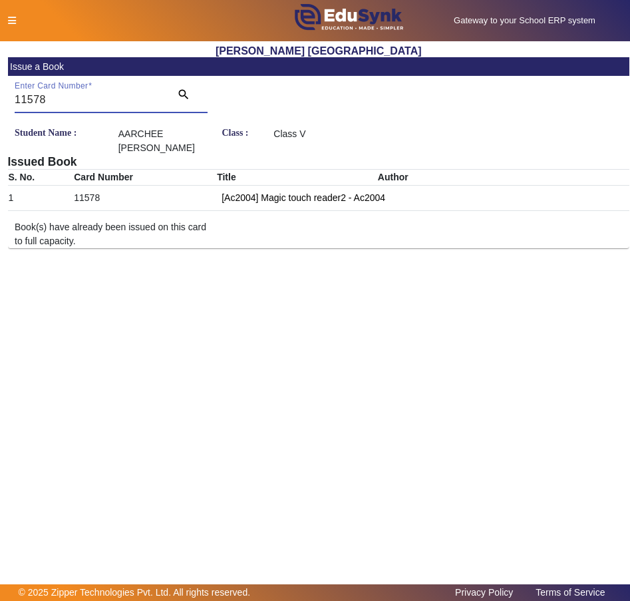
click at [78, 99] on input "11578" at bounding box center [89, 100] width 148 height 16
type input "1"
paste input "11602"
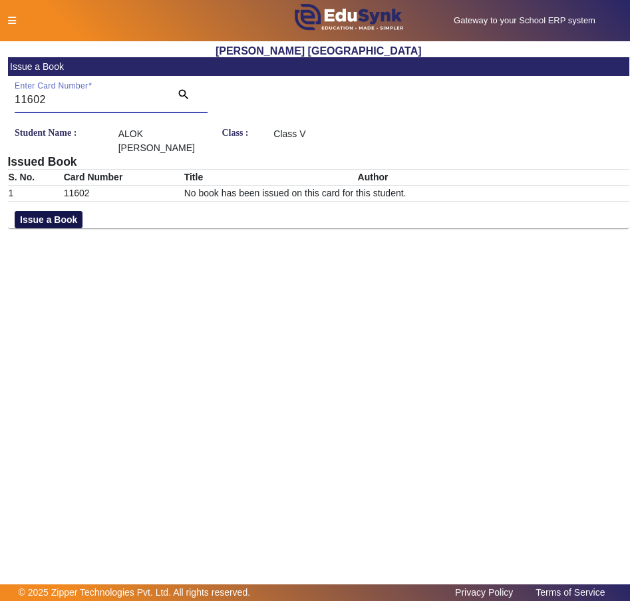
click at [35, 218] on button "Issue a Book" at bounding box center [49, 219] width 68 height 17
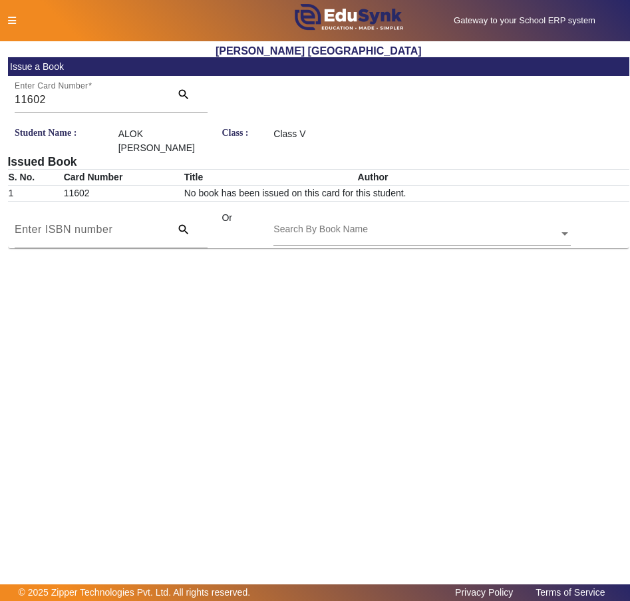
click at [397, 216] on div "Search By Book Name" at bounding box center [416, 218] width 285 height 15
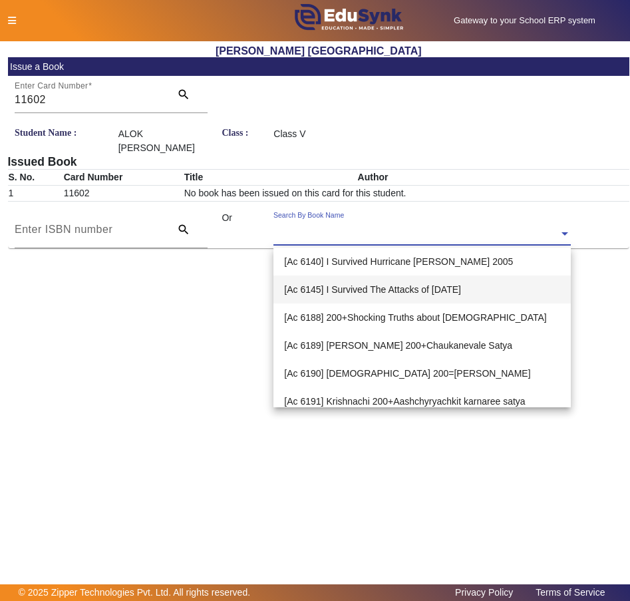
click at [350, 290] on span "[Ac 6145] I Survived The Attacks of [DATE]" at bounding box center [372, 289] width 177 height 11
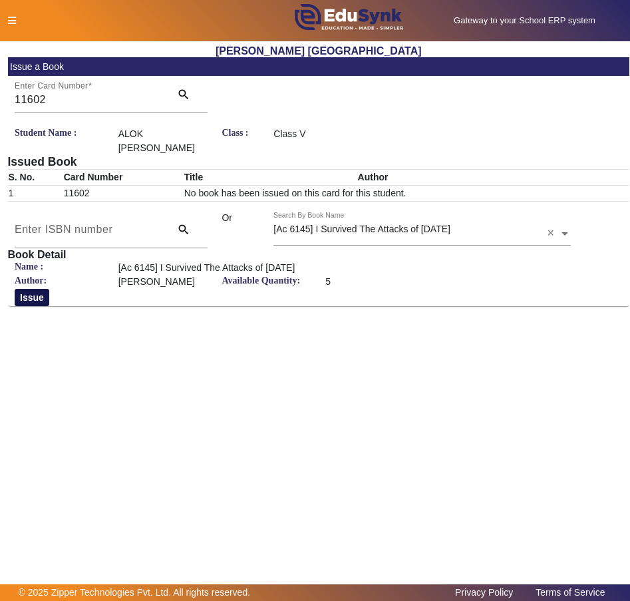
click at [25, 298] on button "Issue" at bounding box center [32, 297] width 35 height 17
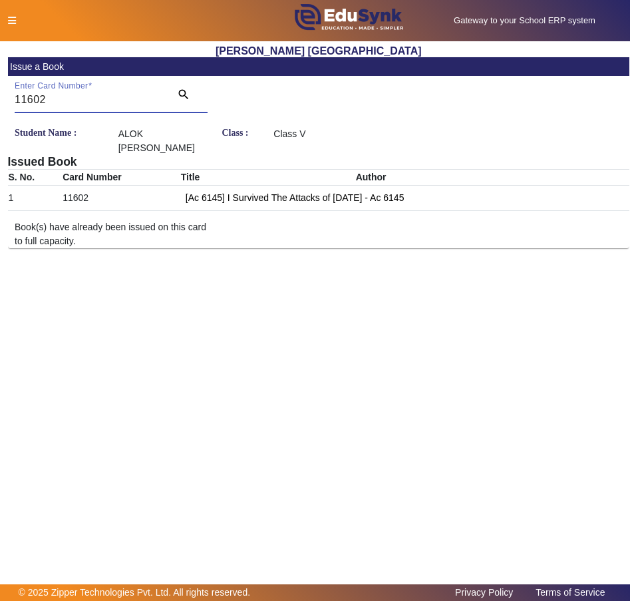
click at [130, 100] on input "11602" at bounding box center [89, 100] width 148 height 16
paste input "11599"
type input "11599"
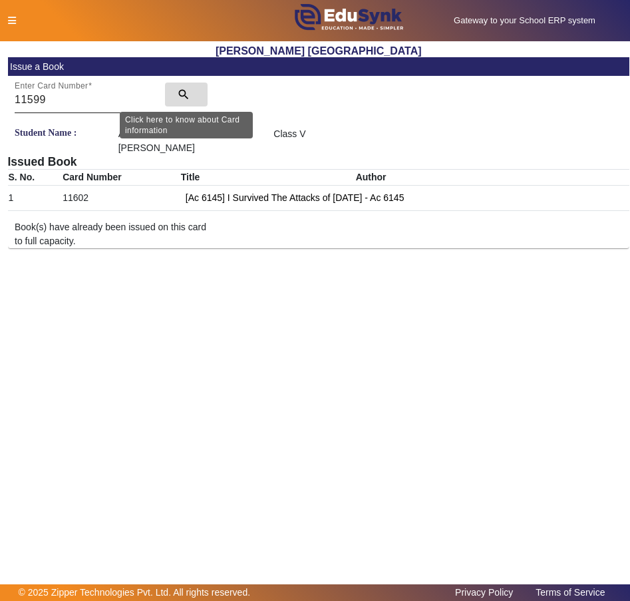
click at [184, 91] on mat-icon "search" at bounding box center [183, 94] width 13 height 13
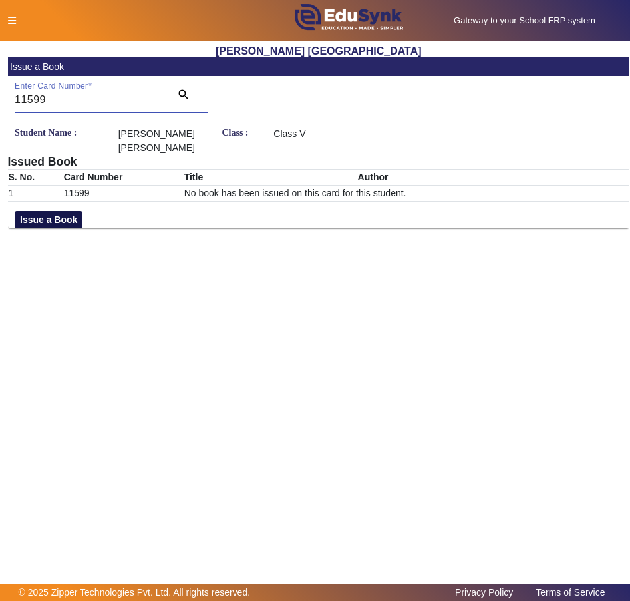
click at [47, 218] on button "Issue a Book" at bounding box center [49, 219] width 68 height 17
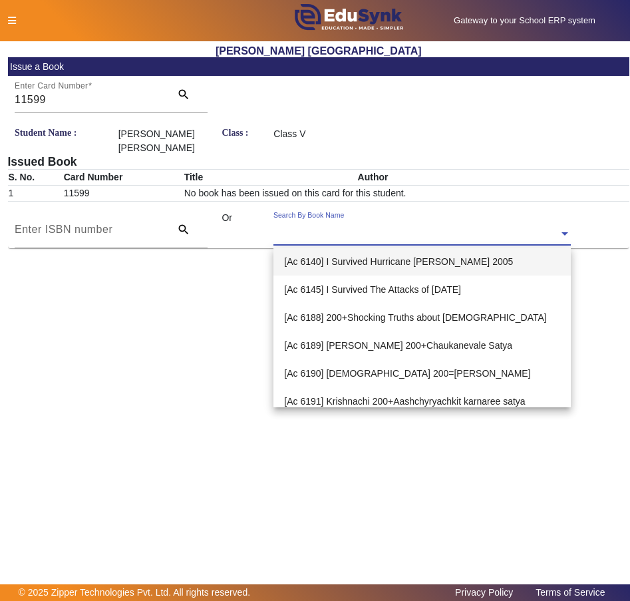
click at [400, 222] on div "Search By Book Name" at bounding box center [416, 218] width 285 height 15
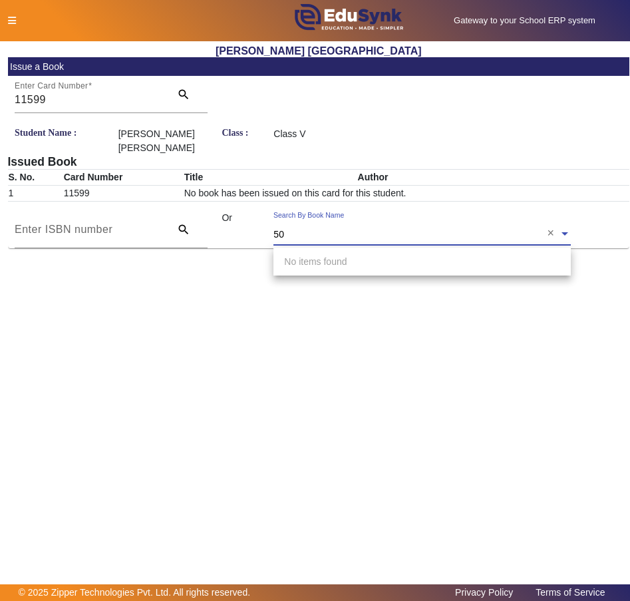
type input "500"
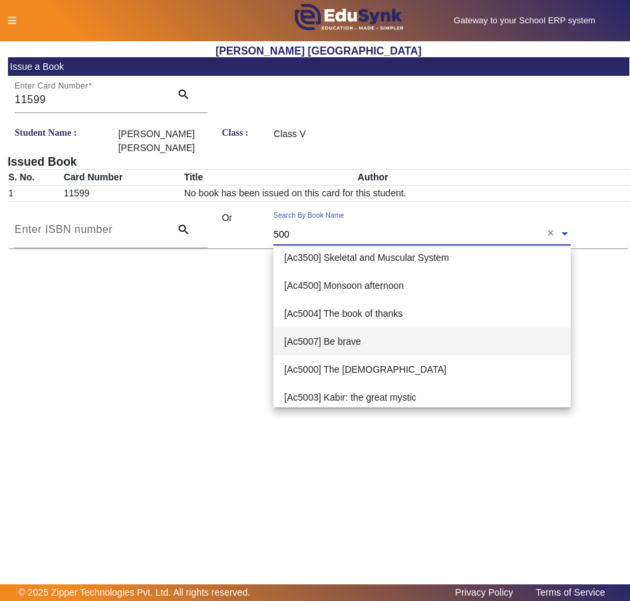
scroll to position [272, 0]
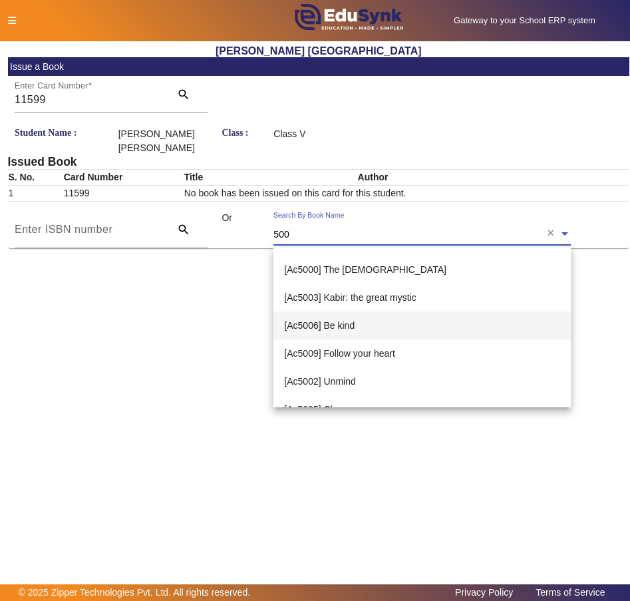
click at [334, 330] on span "[Ac5006] Be kind" at bounding box center [319, 325] width 71 height 11
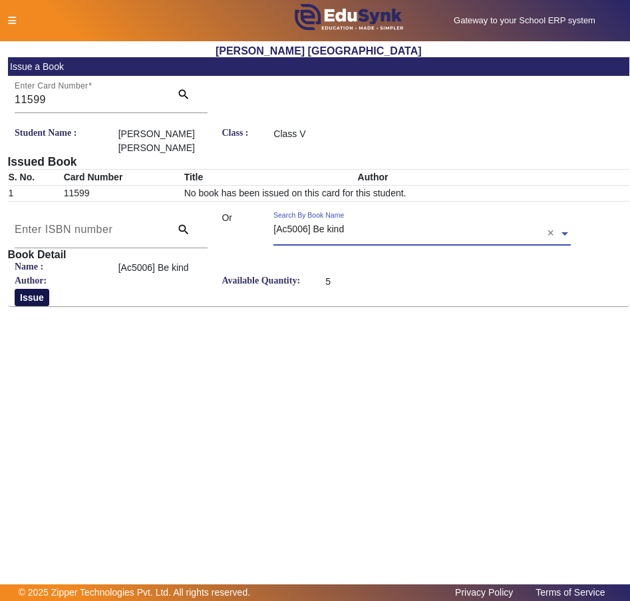
click at [33, 294] on button "Issue" at bounding box center [32, 297] width 35 height 17
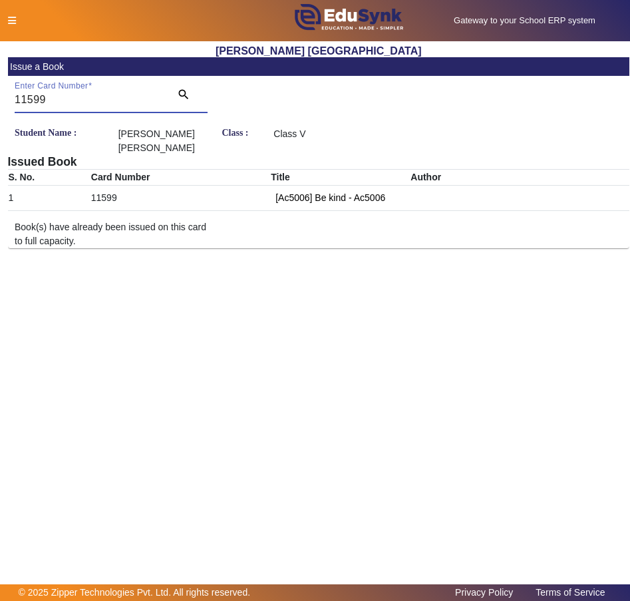
click at [118, 100] on input "11599" at bounding box center [89, 100] width 148 height 16
click at [59, 103] on input "11599" at bounding box center [89, 100] width 148 height 16
click at [21, 97] on input "11599" at bounding box center [89, 100] width 148 height 16
click at [118, 62] on mat-card-header "Issue a Book" at bounding box center [319, 66] width 622 height 19
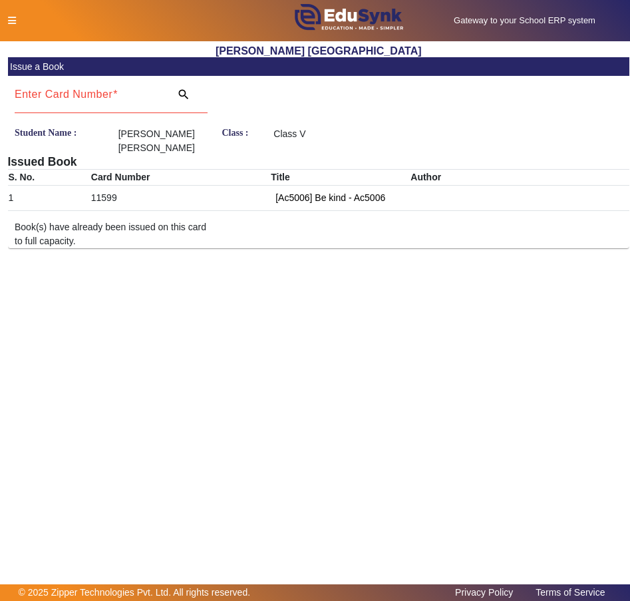
click at [109, 85] on div "Enter Card Number" at bounding box center [89, 94] width 148 height 37
click at [104, 87] on div "Enter Card Number" at bounding box center [89, 94] width 148 height 37
paste input "11607"
type input "11607"
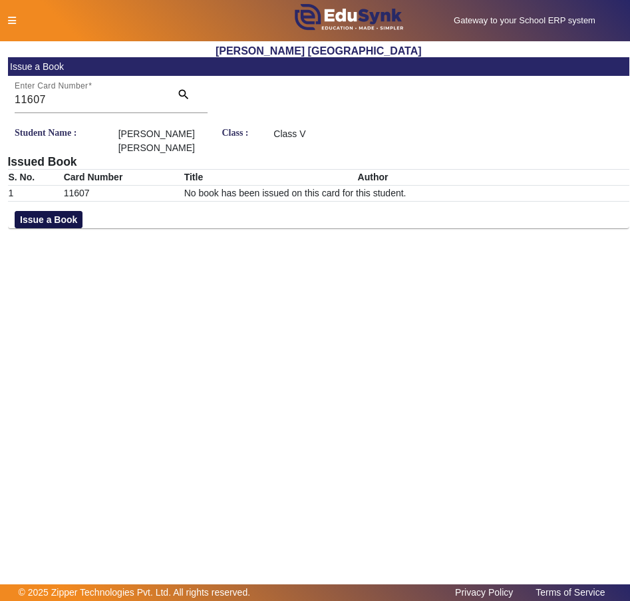
click at [63, 214] on button "Issue a Book" at bounding box center [49, 219] width 68 height 17
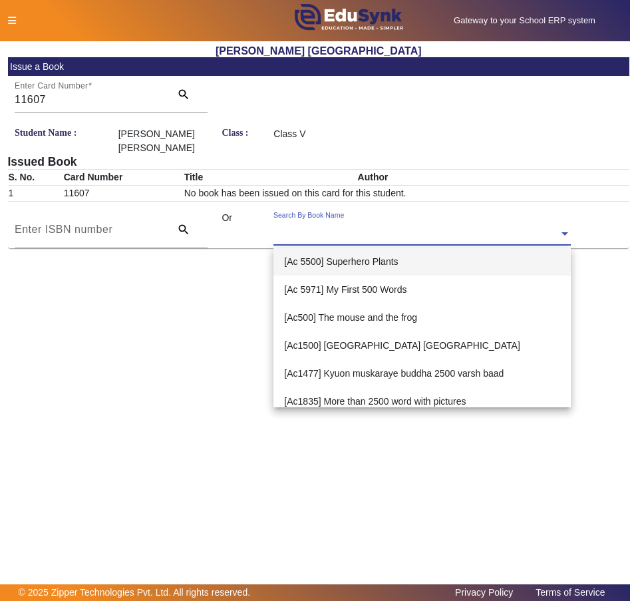
click at [340, 228] on input "text" at bounding box center [422, 235] width 297 height 14
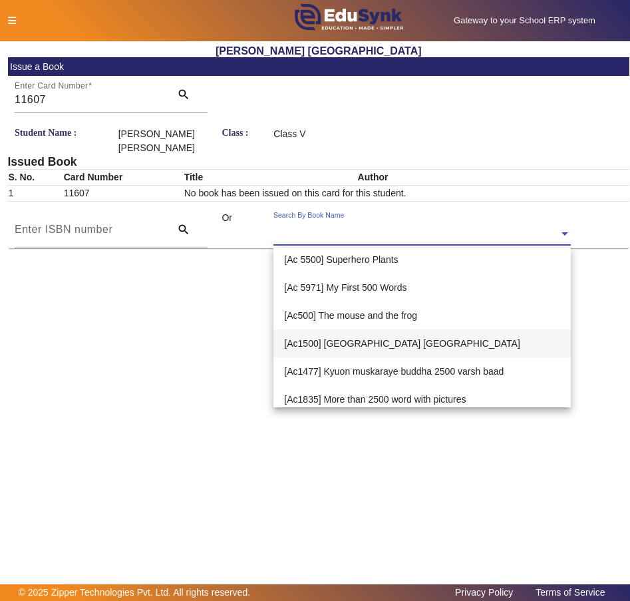
scroll to position [0, 0]
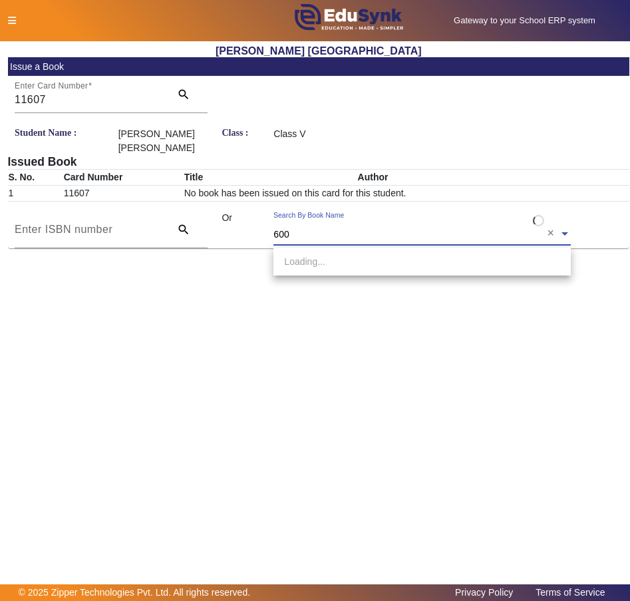
type input "6000"
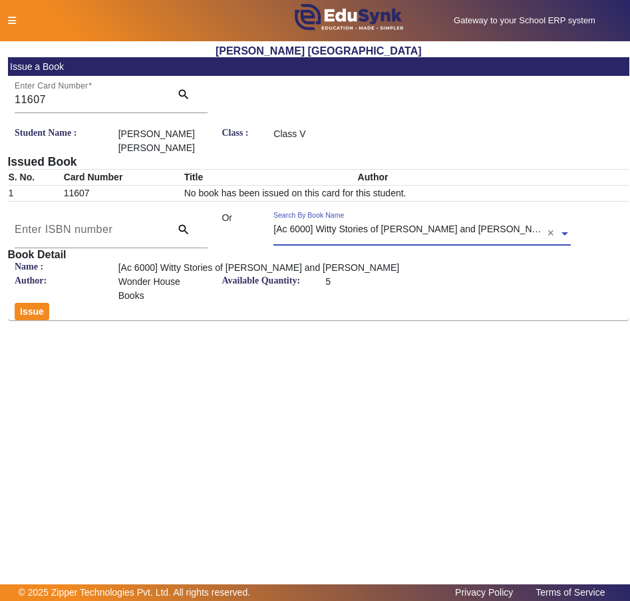
click at [559, 233] on span at bounding box center [565, 233] width 12 height 14
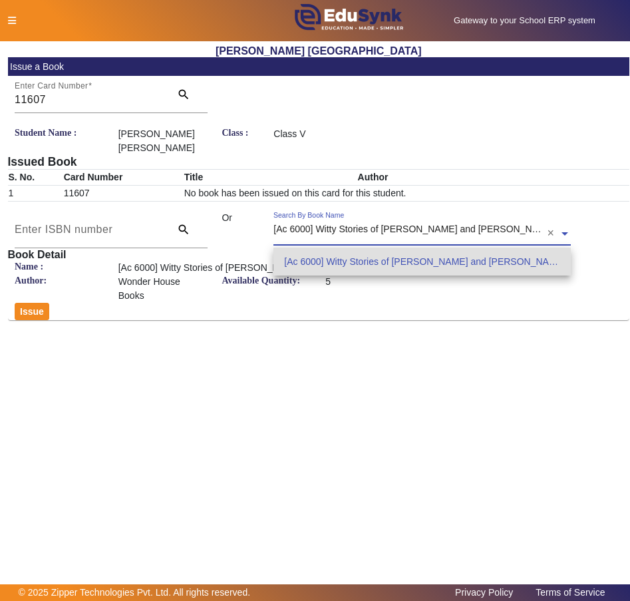
click at [444, 235] on input "text" at bounding box center [422, 235] width 297 height 14
click at [348, 282] on div "5" at bounding box center [345, 289] width 52 height 28
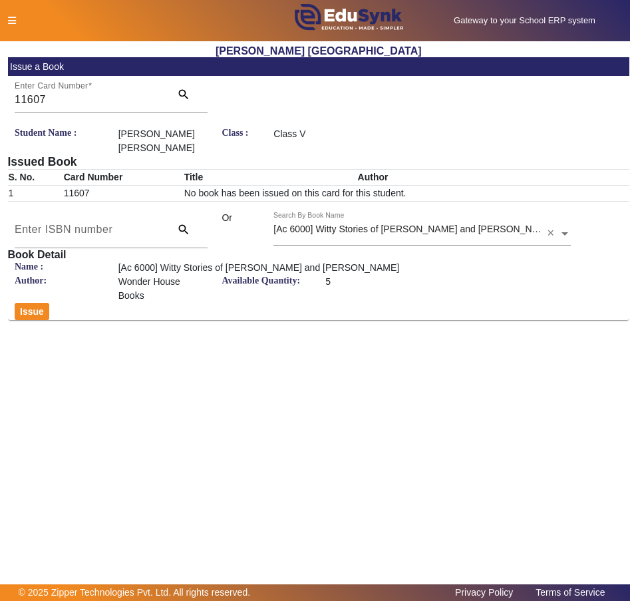
click at [377, 232] on input "text" at bounding box center [422, 235] width 297 height 14
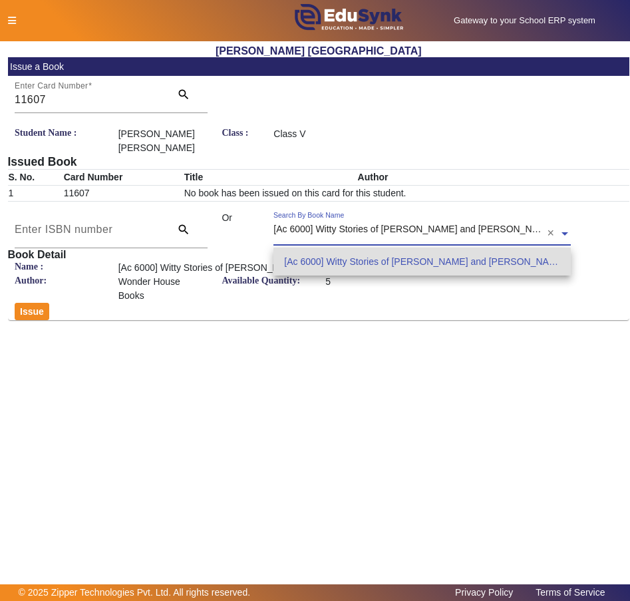
click at [383, 293] on div "Author: Wonder House Books Available Quantity: 5 Issue" at bounding box center [319, 297] width 622 height 45
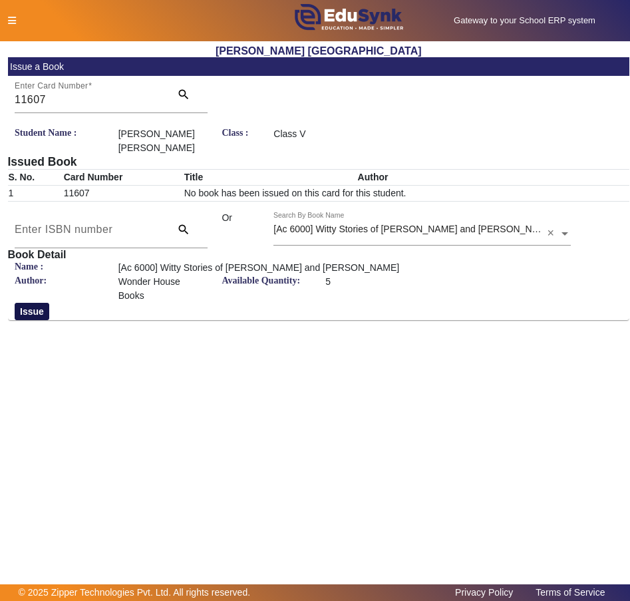
click at [32, 312] on button "Issue" at bounding box center [32, 311] width 35 height 17
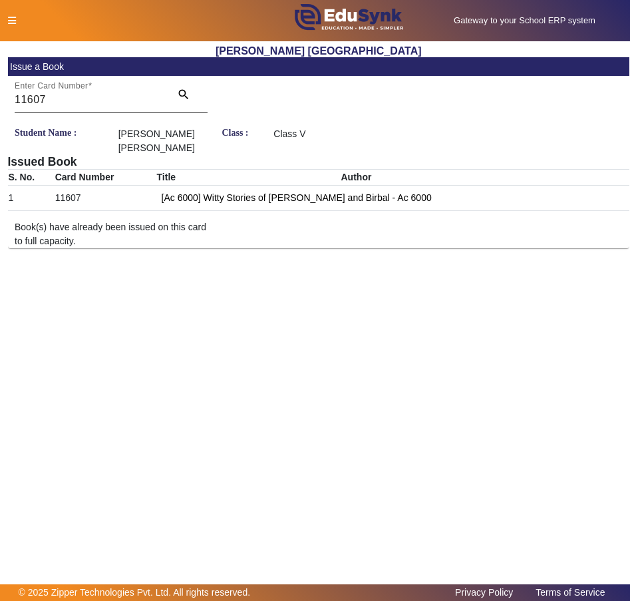
click at [72, 98] on input "11607" at bounding box center [89, 100] width 148 height 16
click at [132, 67] on mat-card-header "Issue a Book" at bounding box center [319, 66] width 622 height 19
click at [135, 65] on mat-card-header "Issue a Book" at bounding box center [319, 66] width 622 height 19
click at [274, 202] on div "[Ac 6000] Witty Stories of Akbar and Birbal - Ac 6000" at bounding box center [393, 197] width 472 height 23
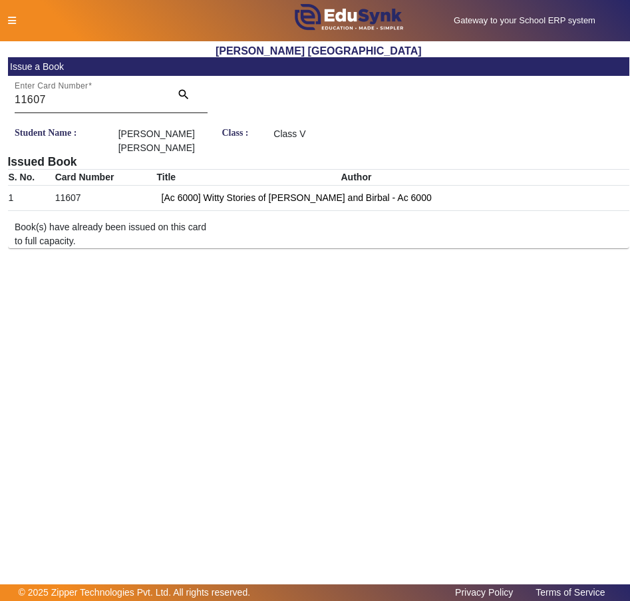
click at [45, 99] on input "11607" at bounding box center [89, 100] width 148 height 16
click at [73, 121] on mat-card-content "Enter Card Number 11607 search Student Name : HUSSAIN SIDDIK MEMON Class : Clas…" at bounding box center [319, 162] width 622 height 172
click at [556, 210] on div "[Ac 6000] Witty Stories of Akbar and Birbal - Ac 6000" at bounding box center [393, 197] width 472 height 23
drag, startPoint x: 243, startPoint y: 93, endPoint x: 97, endPoint y: 91, distance: 145.8
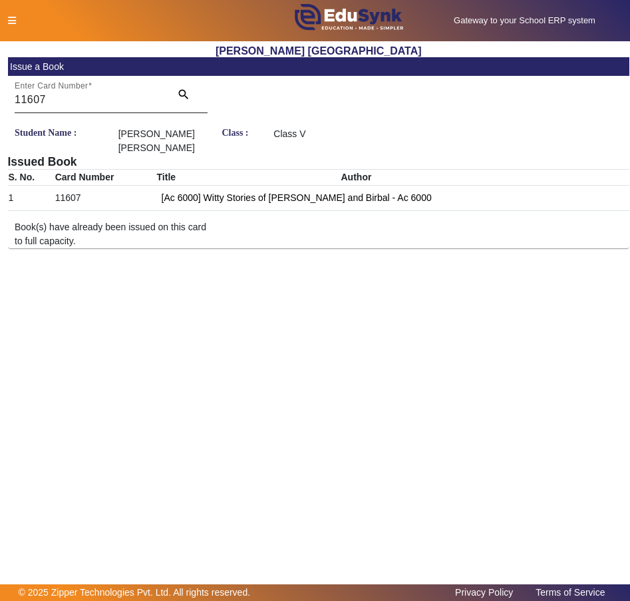
click at [97, 91] on mat-card-content "Enter Card Number 11607 search Student Name : HUSSAIN SIDDIK MEMON Class : Clas…" at bounding box center [319, 162] width 622 height 172
click at [98, 91] on div "Enter Card Number 11607" at bounding box center [89, 94] width 148 height 37
click at [99, 91] on div "Enter Card Number 11607" at bounding box center [89, 94] width 148 height 37
drag, startPoint x: 97, startPoint y: 91, endPoint x: -4, endPoint y: 81, distance: 101.0
click at [0, 81] on html "Gateway to your School ERP system English हिंदी (Hindi) ಕನ್ನಡ (Kannada) தமிழ் (…" at bounding box center [315, 300] width 630 height 601
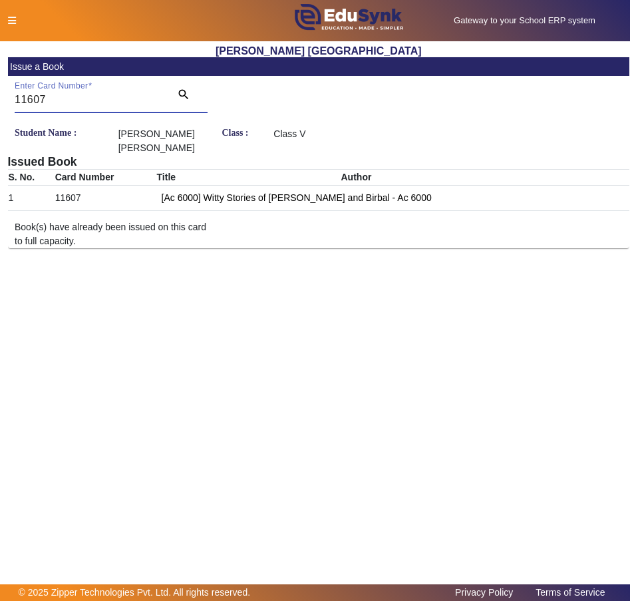
click at [102, 95] on input "11607" at bounding box center [89, 100] width 148 height 16
paste input "583"
click at [102, 96] on input "11583" at bounding box center [89, 100] width 148 height 16
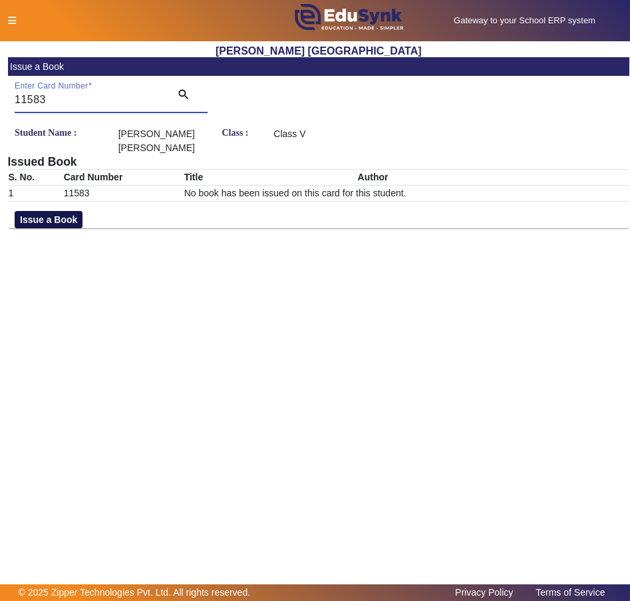
click at [25, 217] on button "Issue a Book" at bounding box center [49, 219] width 68 height 17
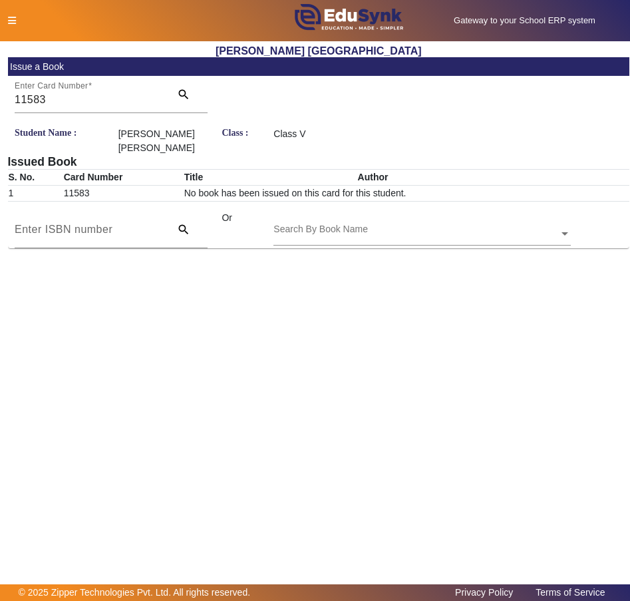
click at [459, 233] on input "text" at bounding box center [422, 235] width 297 height 14
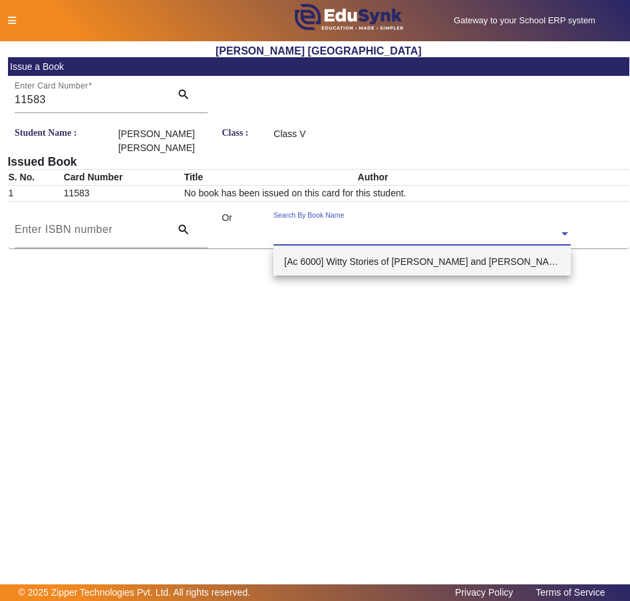
click at [440, 256] on div "[Ac 6000] Witty Stories of [PERSON_NAME] and [PERSON_NAME]" at bounding box center [422, 262] width 297 height 28
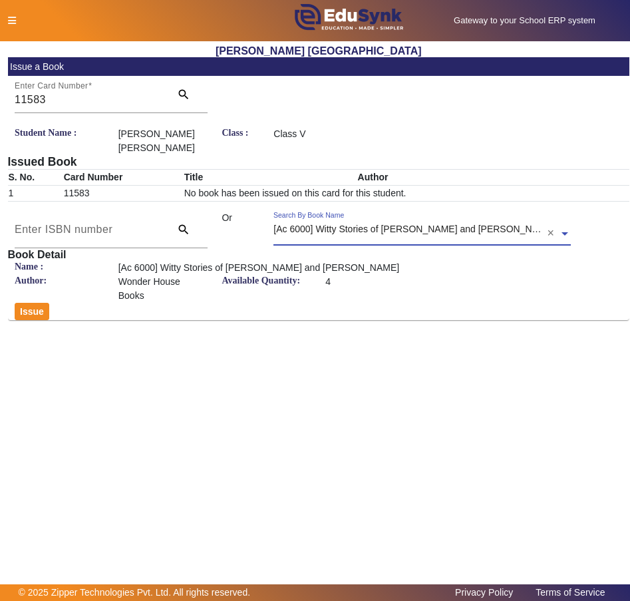
click at [16, 301] on label "Author:" at bounding box center [60, 289] width 104 height 28
click at [35, 307] on button "Issue" at bounding box center [32, 311] width 35 height 17
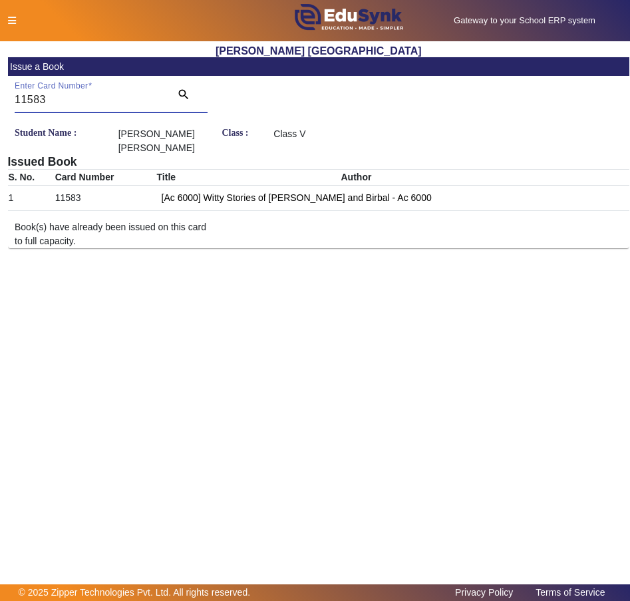
click at [54, 102] on input "11583" at bounding box center [89, 100] width 148 height 16
paste input "5"
type input "11585"
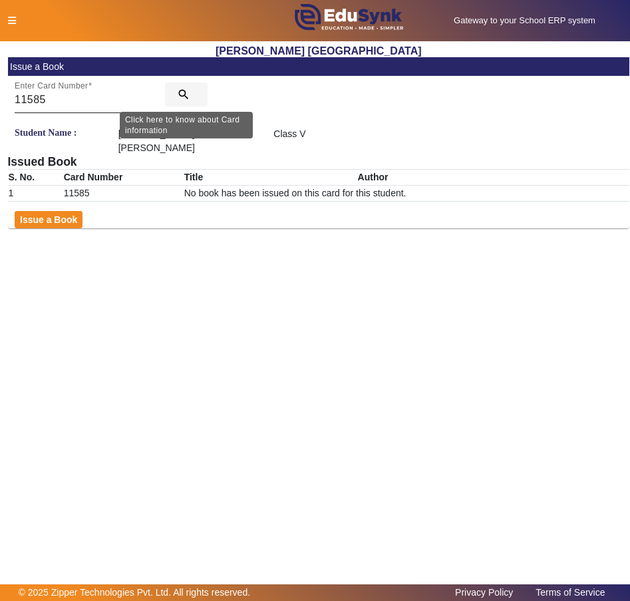
click at [182, 90] on mat-icon "search" at bounding box center [183, 94] width 13 height 13
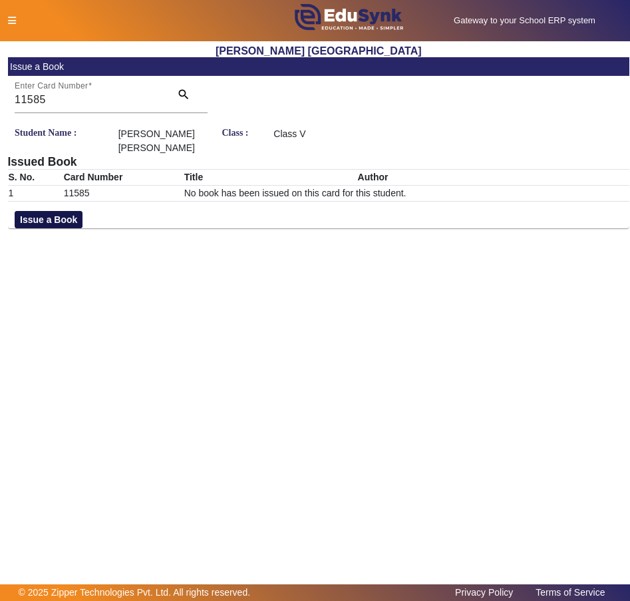
click at [63, 211] on button "Issue a Book" at bounding box center [49, 219] width 68 height 17
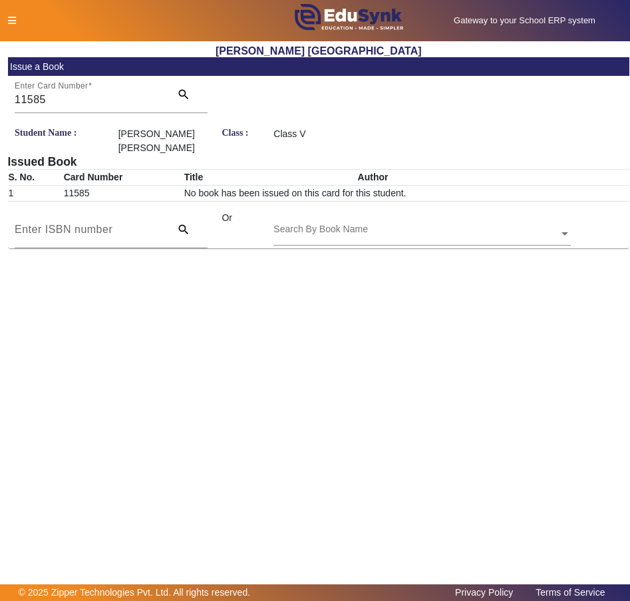
click at [312, 226] on div "Search By Book Name" at bounding box center [416, 218] width 285 height 15
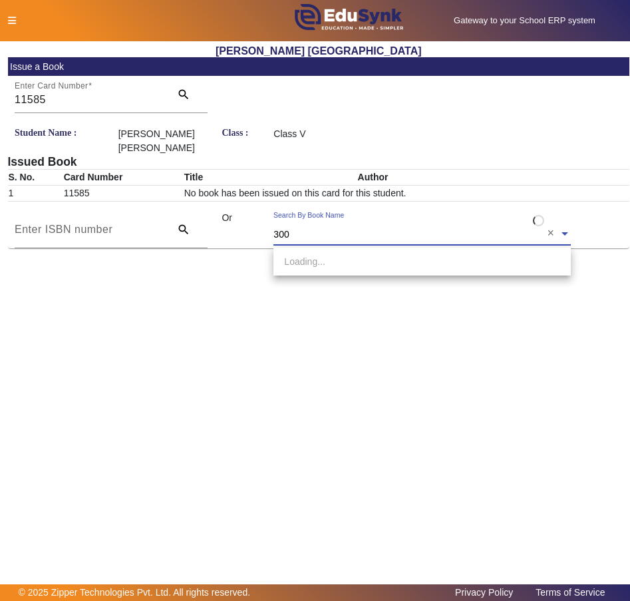
type input "3001"
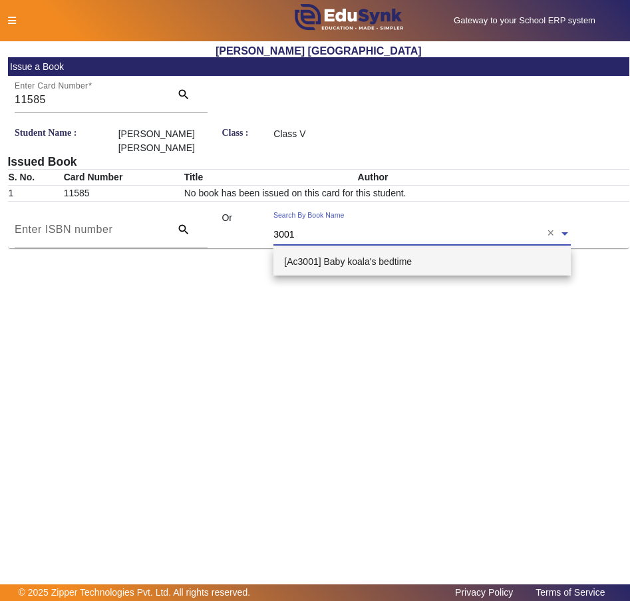
click at [338, 250] on div "[Ac3001] Baby koala's bedtime" at bounding box center [422, 262] width 297 height 28
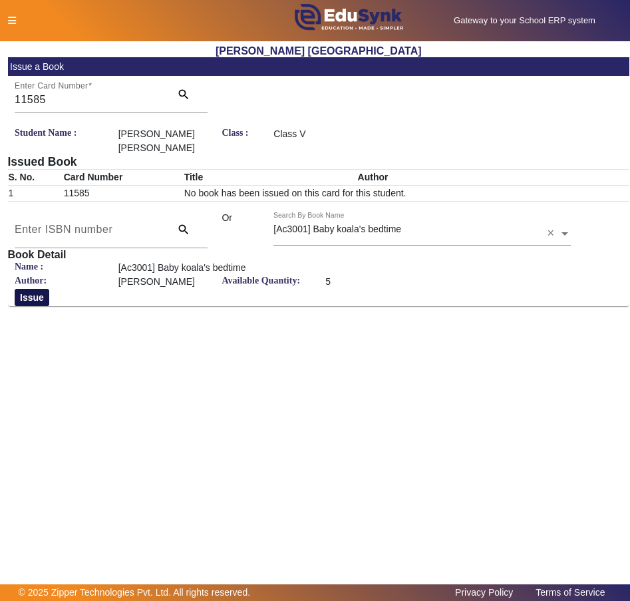
click at [31, 296] on button "Issue" at bounding box center [32, 297] width 35 height 17
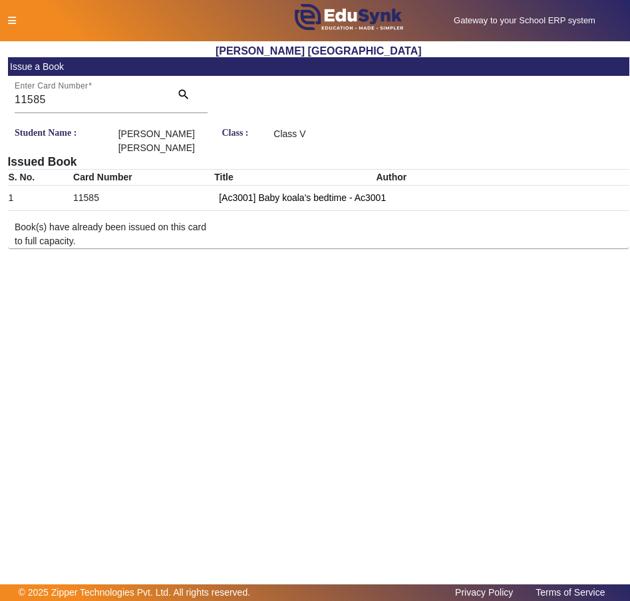
click at [9, 18] on icon at bounding box center [12, 20] width 8 height 9
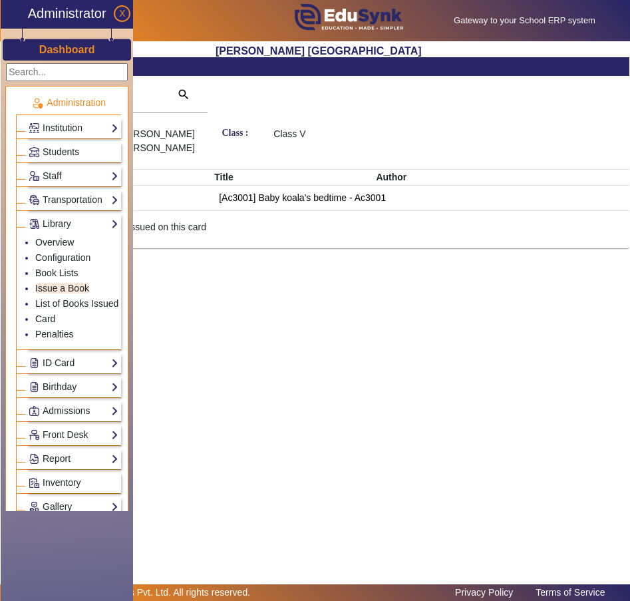
click at [76, 455] on link "Report" at bounding box center [74, 458] width 90 height 15
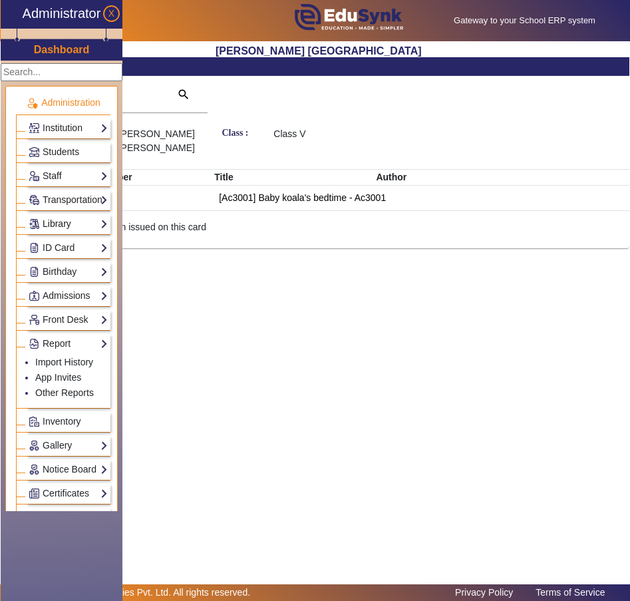
click at [74, 216] on link "Library" at bounding box center [68, 223] width 79 height 15
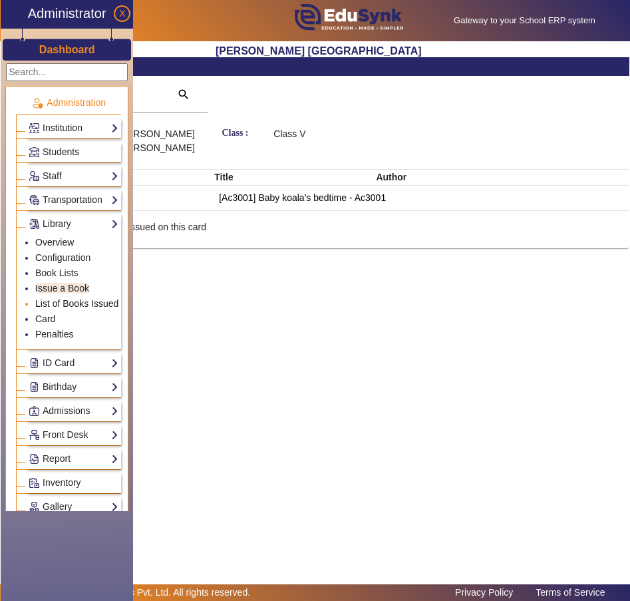
click at [59, 302] on link "List of Books Issued" at bounding box center [76, 303] width 83 height 11
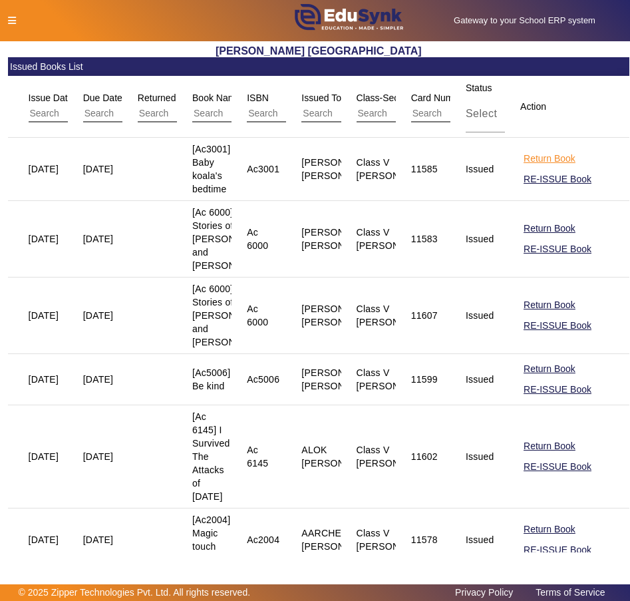
click at [544, 157] on button "Return Book" at bounding box center [550, 158] width 55 height 17
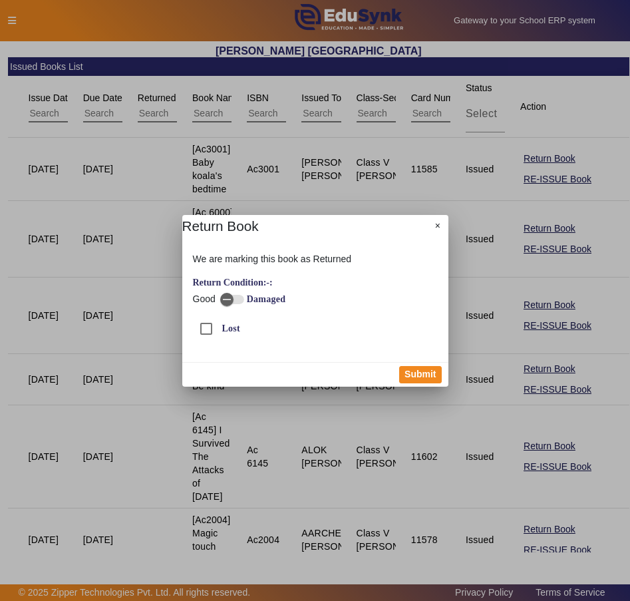
click at [254, 297] on label "Damaged" at bounding box center [265, 299] width 42 height 11
click at [244, 297] on button "Damaged" at bounding box center [232, 299] width 24 height 9
click at [214, 296] on span "Good" at bounding box center [204, 299] width 23 height 14
click at [224, 295] on span "button" at bounding box center [237, 299] width 27 height 27
click at [439, 371] on button "Submit" at bounding box center [420, 374] width 42 height 17
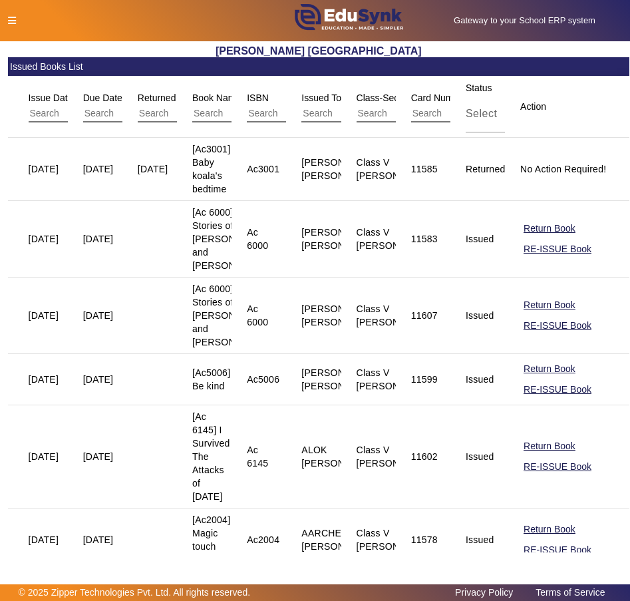
click at [9, 19] on icon at bounding box center [12, 20] width 8 height 9
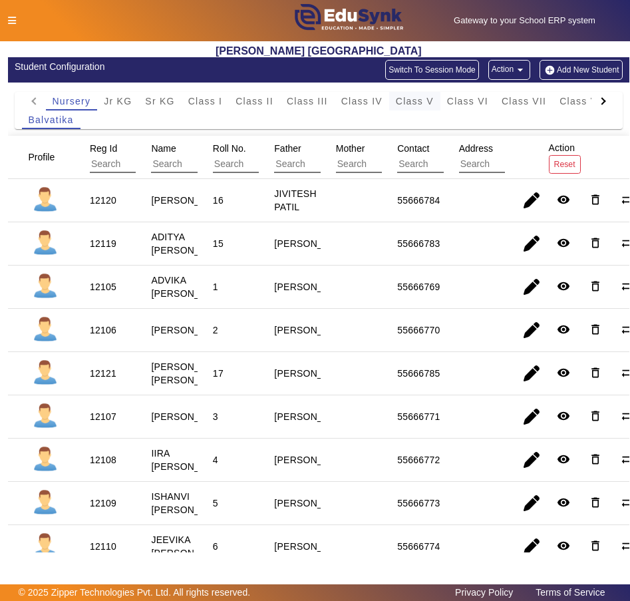
click at [403, 98] on span "Class V" at bounding box center [415, 101] width 38 height 9
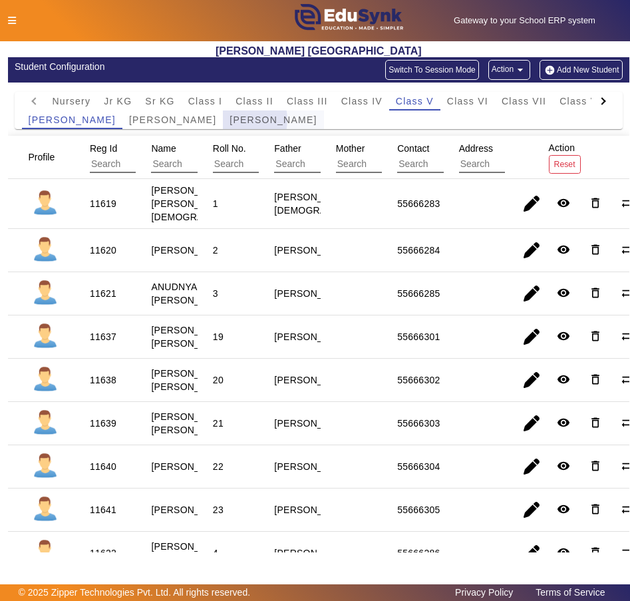
click at [230, 120] on span "Savitri Bai" at bounding box center [273, 119] width 87 height 9
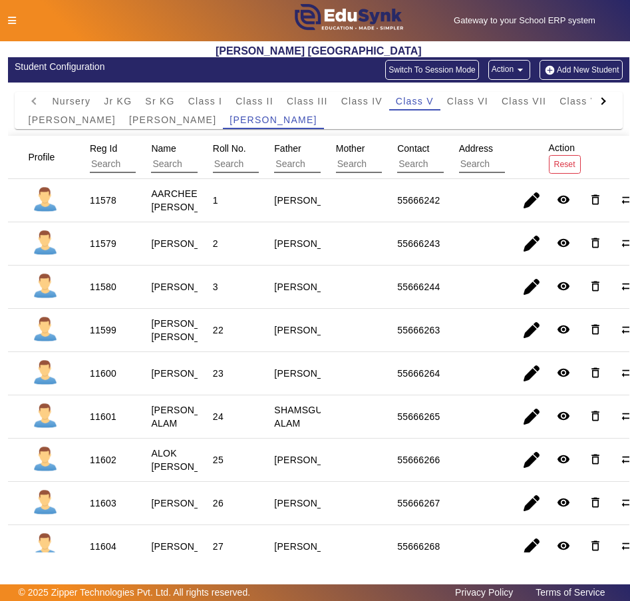
click at [109, 199] on div "11578" at bounding box center [103, 200] width 27 height 13
click at [109, 200] on div "11578" at bounding box center [103, 200] width 27 height 13
copy div "11578"
click at [91, 467] on div "11602" at bounding box center [103, 459] width 27 height 13
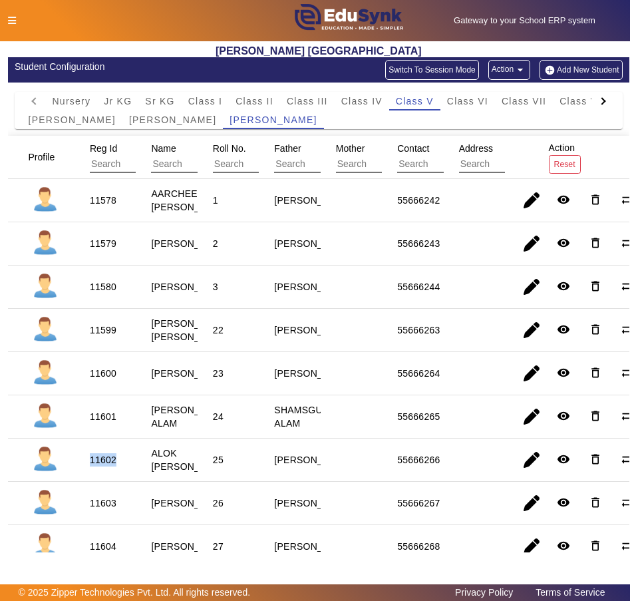
copy div "11602"
click at [101, 337] on div "11599" at bounding box center [103, 330] width 27 height 13
copy div "11599"
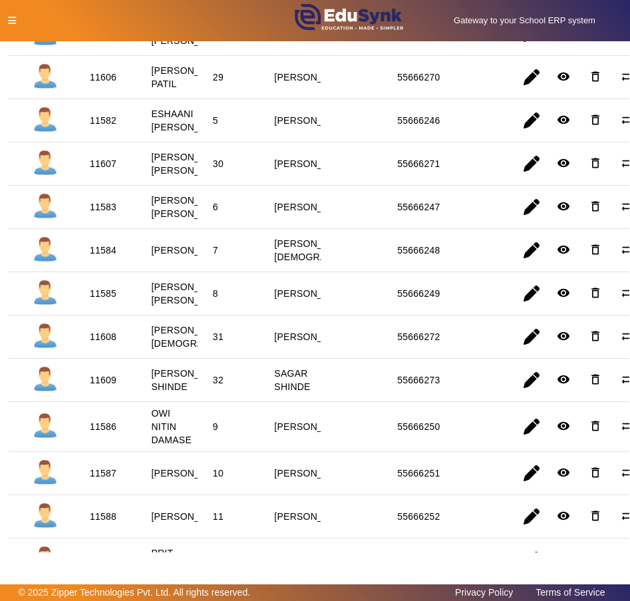
scroll to position [499, 0]
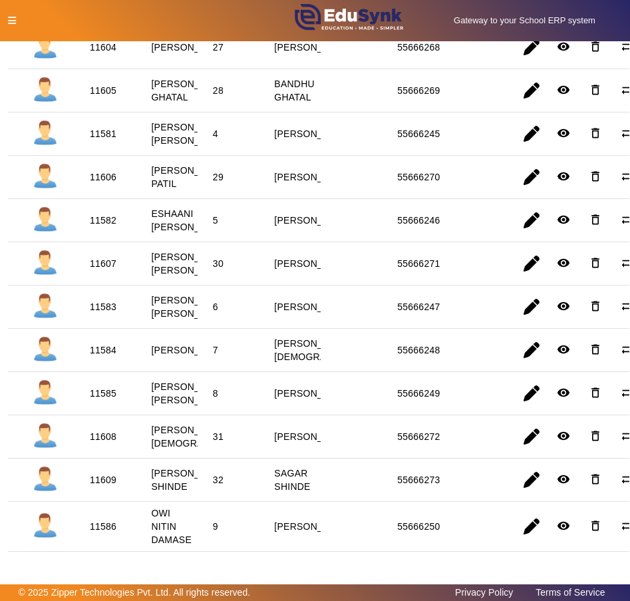
click at [110, 270] on div "11607" at bounding box center [103, 263] width 27 height 13
click at [97, 227] on div "11582" at bounding box center [103, 220] width 27 height 13
copy div "11582"
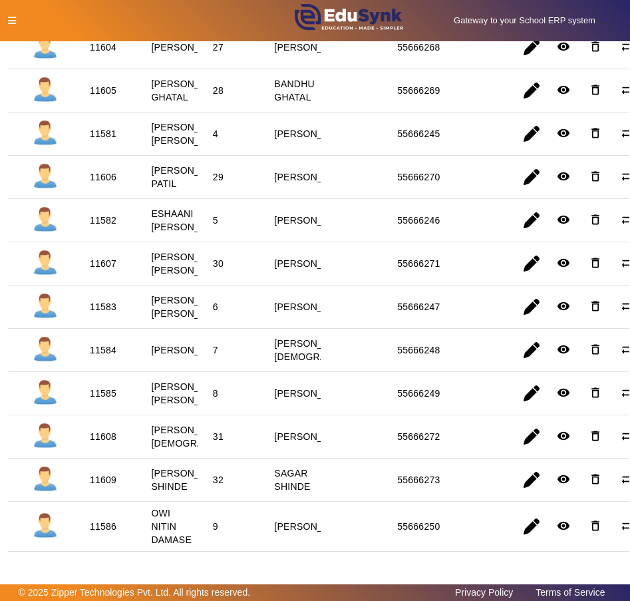
click at [103, 275] on div "11607" at bounding box center [103, 263] width 36 height 23
click at [101, 275] on div "11607" at bounding box center [103, 263] width 36 height 23
click at [100, 270] on div "11607" at bounding box center [103, 263] width 27 height 13
click at [99, 270] on div "11607" at bounding box center [103, 263] width 27 height 13
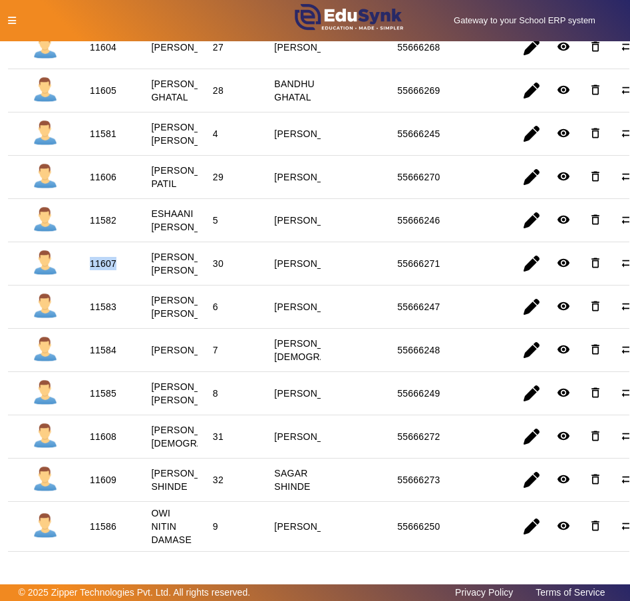
click at [99, 270] on div "11607" at bounding box center [103, 263] width 27 height 13
click at [105, 184] on div "11606" at bounding box center [103, 176] width 27 height 13
copy div "11606"
click at [95, 232] on div "11582" at bounding box center [103, 220] width 36 height 23
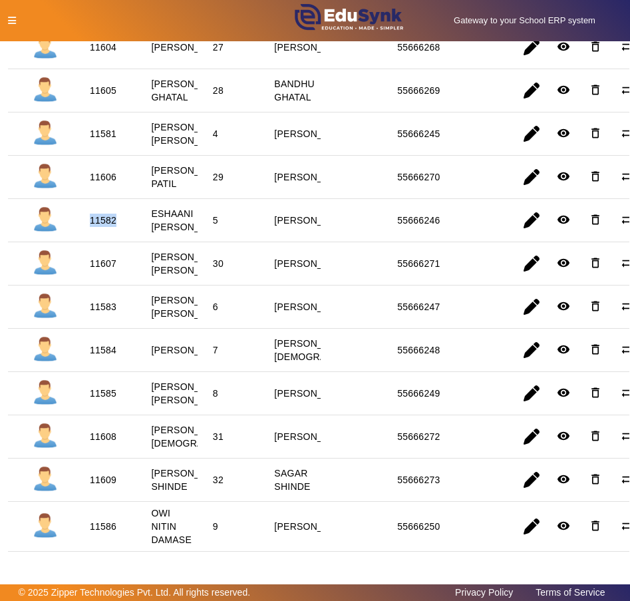
click at [95, 232] on div "11582" at bounding box center [103, 220] width 36 height 23
click at [95, 227] on div "11582" at bounding box center [103, 220] width 27 height 13
click at [92, 314] on div "11583" at bounding box center [103, 306] width 27 height 13
copy div "11583"
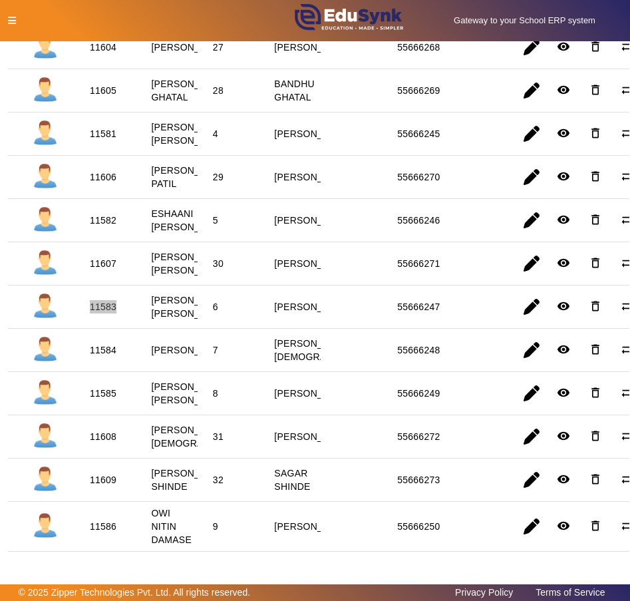
scroll to position [699, 0]
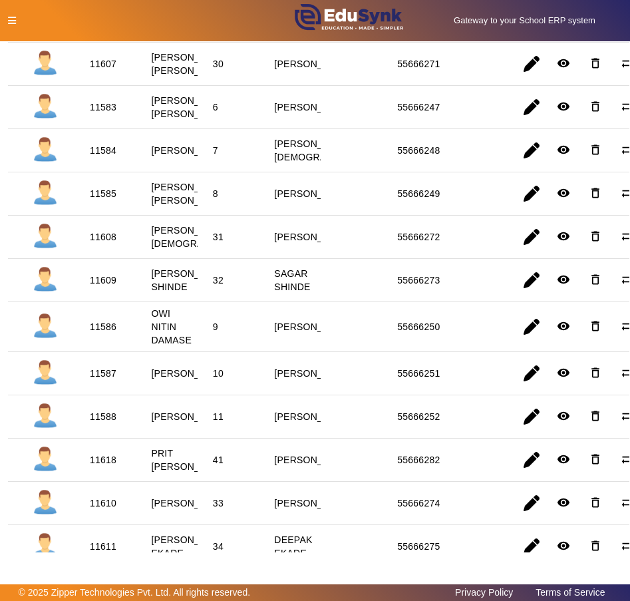
click at [103, 205] on div "11585" at bounding box center [103, 193] width 36 height 23
click at [105, 205] on div "11585" at bounding box center [103, 193] width 36 height 23
click at [92, 200] on div "11585" at bounding box center [103, 193] width 27 height 13
click at [95, 200] on div "11585" at bounding box center [103, 193] width 27 height 13
click at [96, 200] on div "11585" at bounding box center [103, 193] width 27 height 13
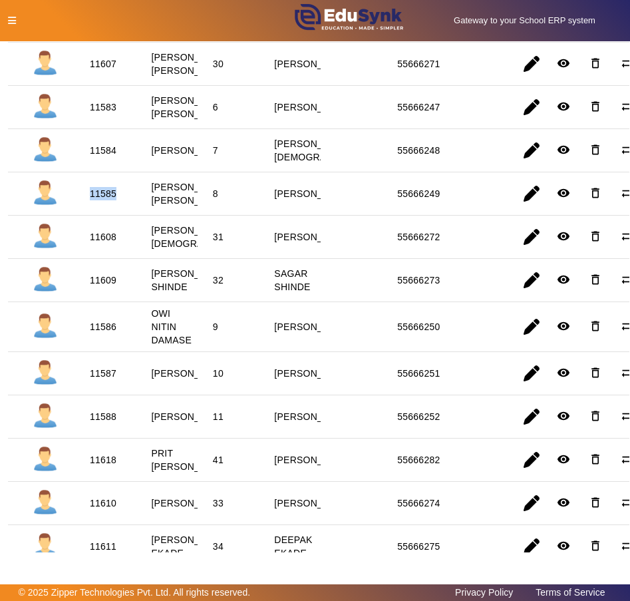
copy div "11585"
click at [96, 200] on div "11585" at bounding box center [103, 193] width 27 height 13
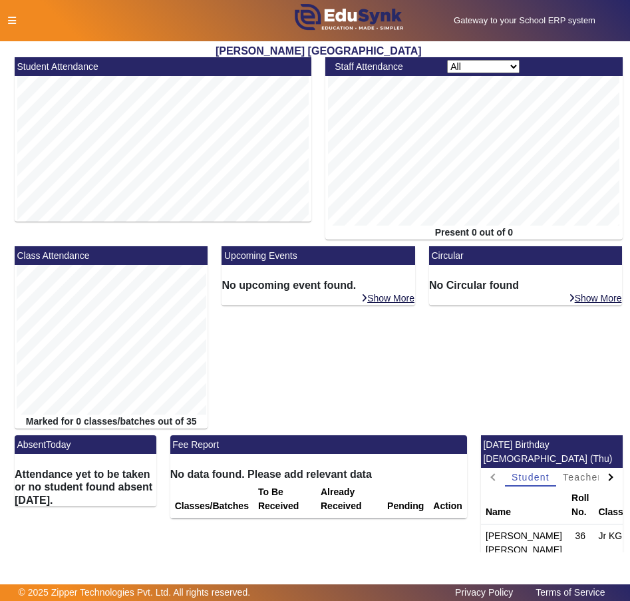
click at [1, 15] on div at bounding box center [132, 21] width 262 height 14
click at [7, 21] on div at bounding box center [132, 21] width 262 height 14
click at [13, 17] on icon at bounding box center [12, 20] width 8 height 9
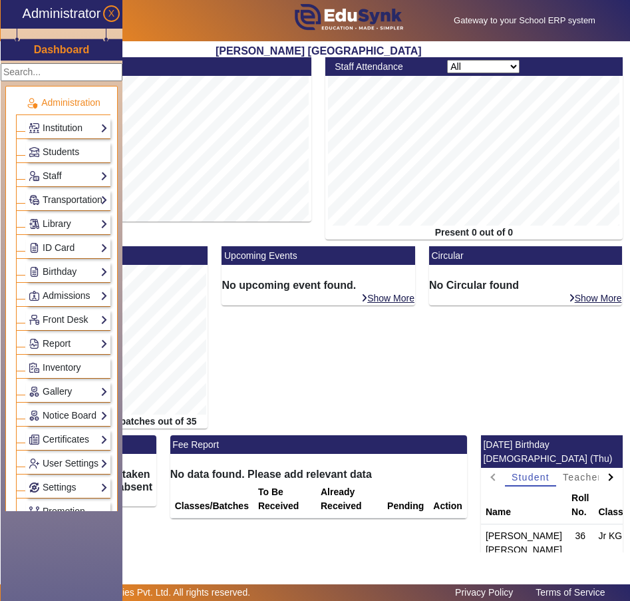
click at [13, 17] on div "Administrator" at bounding box center [62, 14] width 122 height 29
click at [69, 221] on link "Library" at bounding box center [68, 223] width 79 height 15
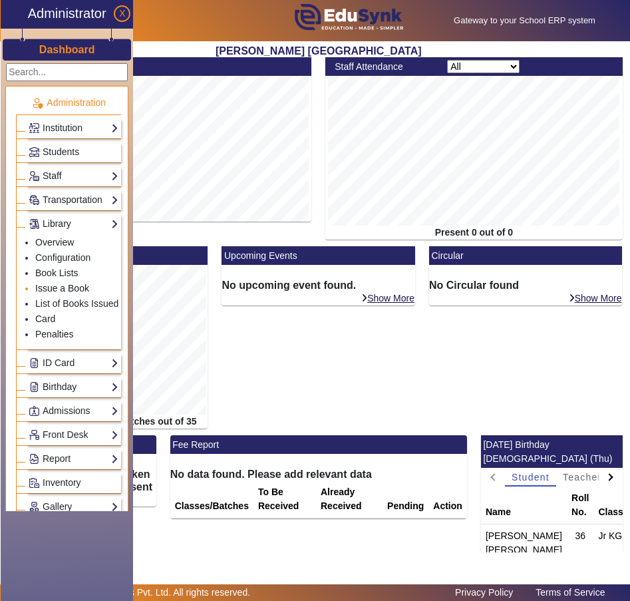
click at [41, 292] on link "Issue a Book" at bounding box center [62, 288] width 54 height 11
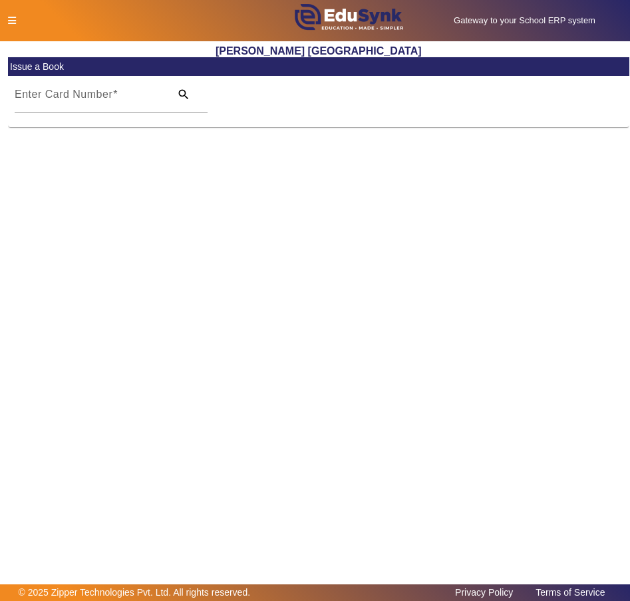
click at [3, 16] on div at bounding box center [132, 21] width 262 height 14
click at [15, 14] on div at bounding box center [132, 21] width 262 height 14
click at [14, 14] on div at bounding box center [132, 21] width 262 height 14
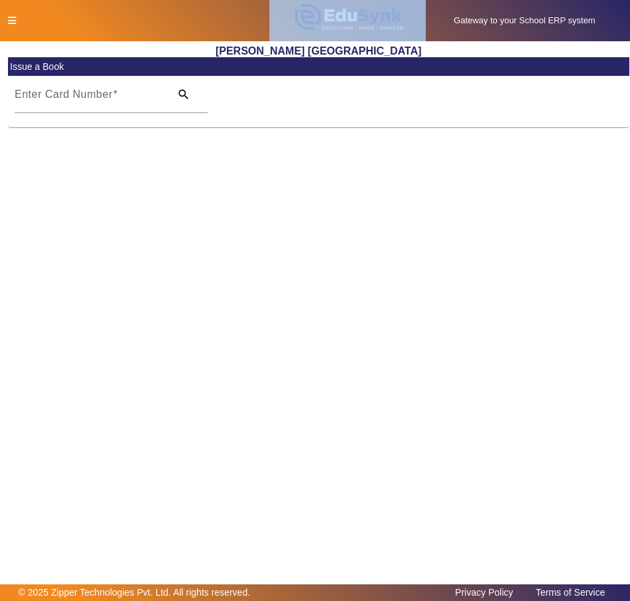
click at [14, 14] on div at bounding box center [132, 21] width 262 height 14
click at [9, 19] on icon at bounding box center [12, 20] width 8 height 9
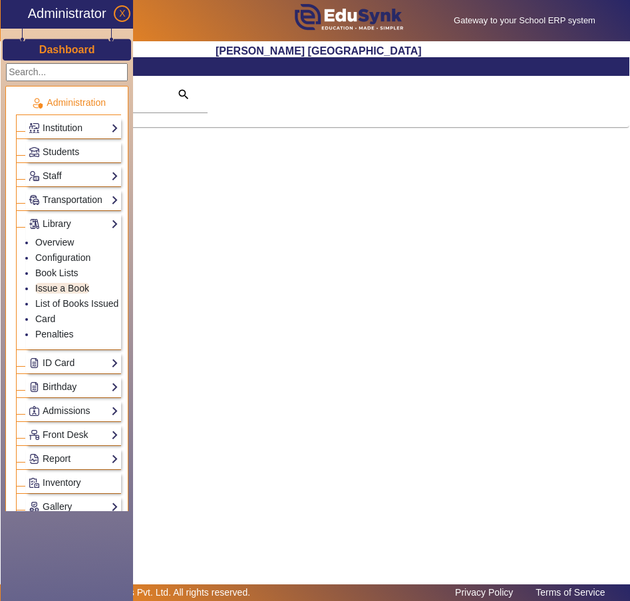
click at [9, 19] on div "Administrator" at bounding box center [67, 14] width 132 height 29
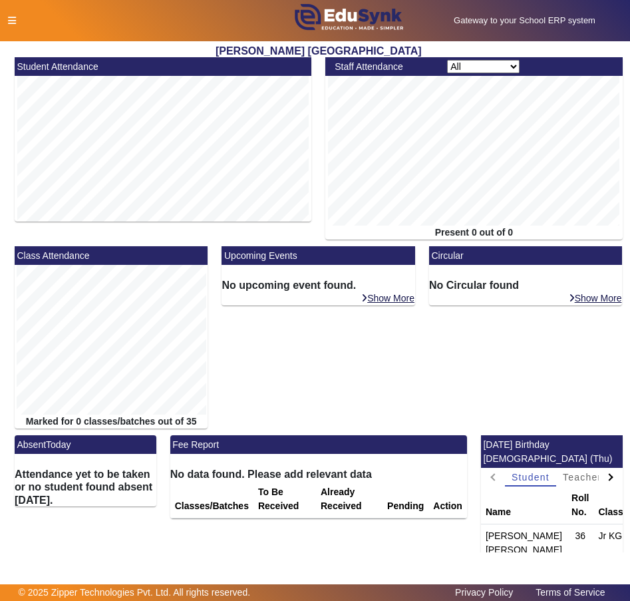
click at [12, 13] on div "Gateway to your School ERP system English हिंदी (Hindi) ಕನ್ನಡ (Kannada) தமிழ் (…" at bounding box center [315, 20] width 629 height 41
click at [8, 16] on icon at bounding box center [12, 20] width 8 height 9
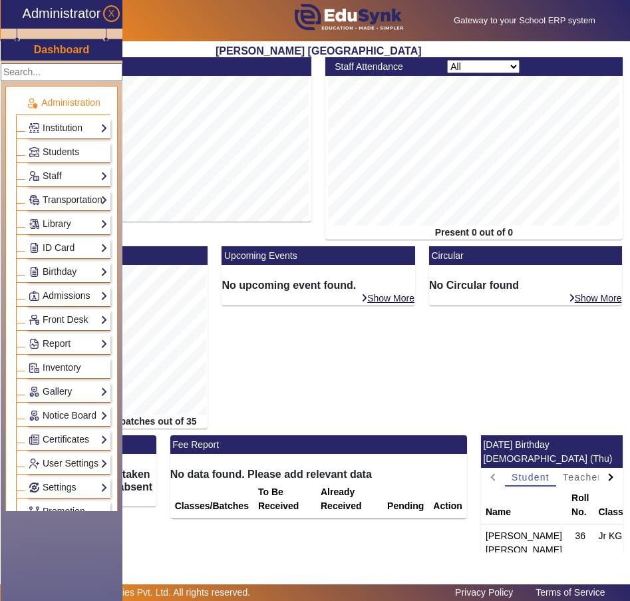
click at [7, 15] on div "Administrator" at bounding box center [62, 14] width 122 height 29
click at [71, 218] on link "Library" at bounding box center [68, 223] width 79 height 15
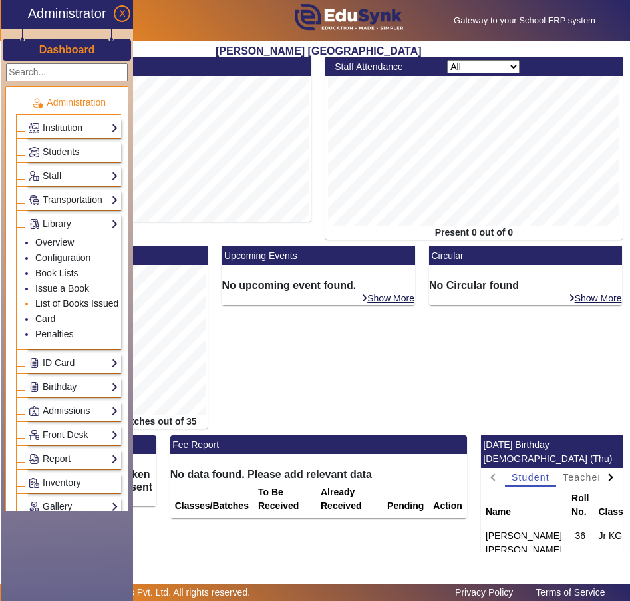
click at [59, 301] on link "List of Books Issued" at bounding box center [76, 303] width 83 height 11
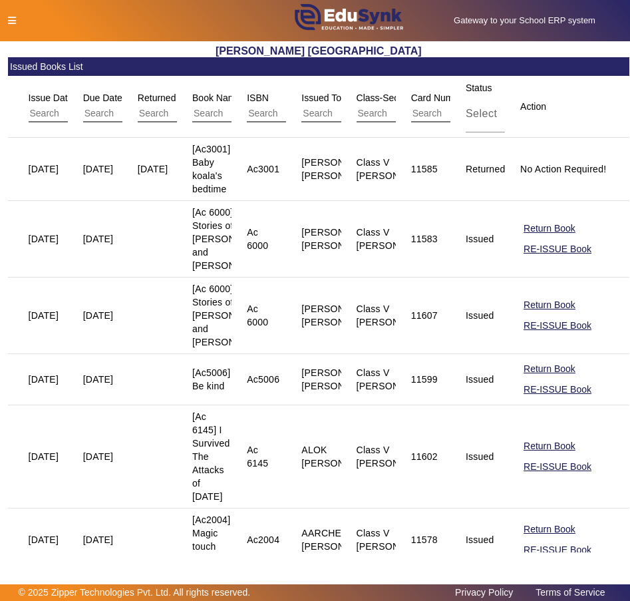
scroll to position [100, 0]
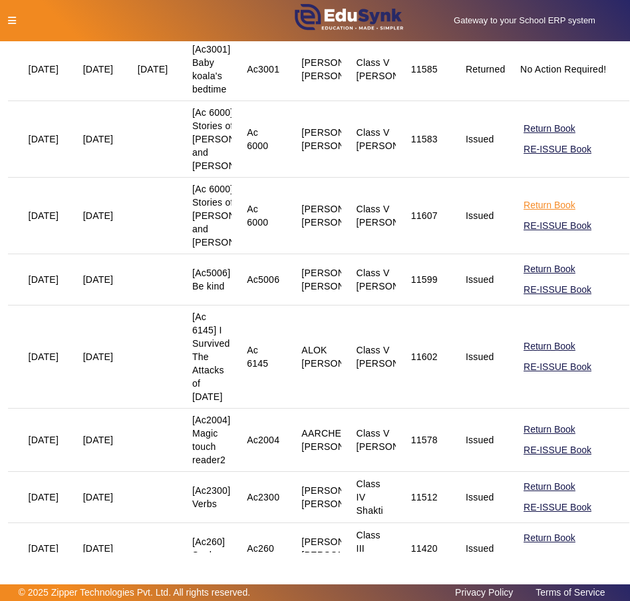
click at [541, 214] on button "Return Book" at bounding box center [550, 205] width 55 height 17
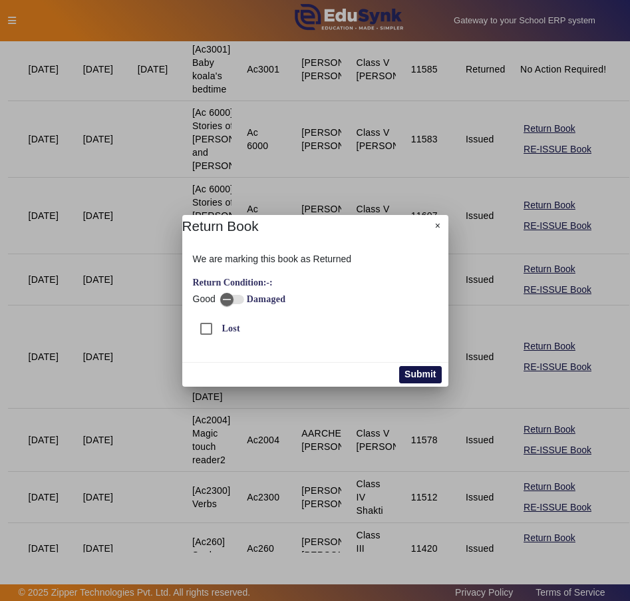
click at [419, 377] on button "Submit" at bounding box center [420, 374] width 42 height 17
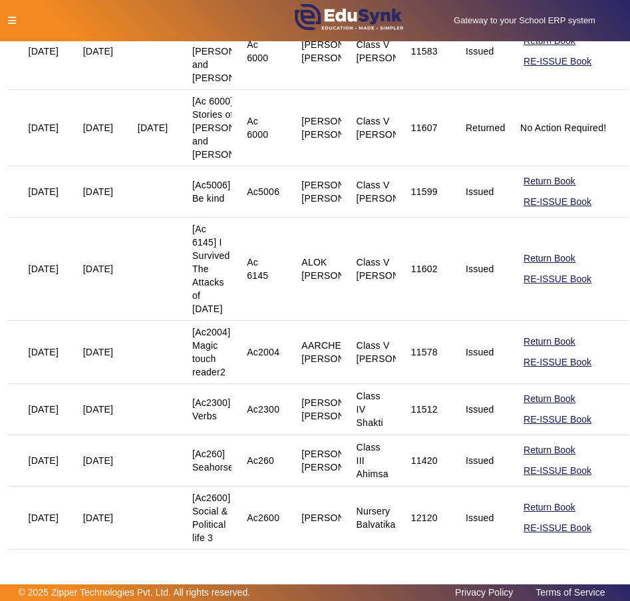
scroll to position [0, 0]
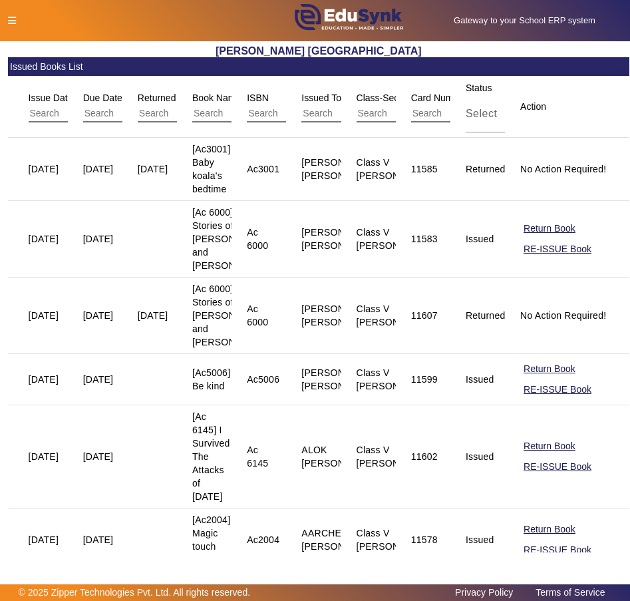
click at [97, 106] on input "text" at bounding box center [142, 113] width 119 height 17
click at [370, 103] on span "Class-Section" at bounding box center [385, 98] width 57 height 11
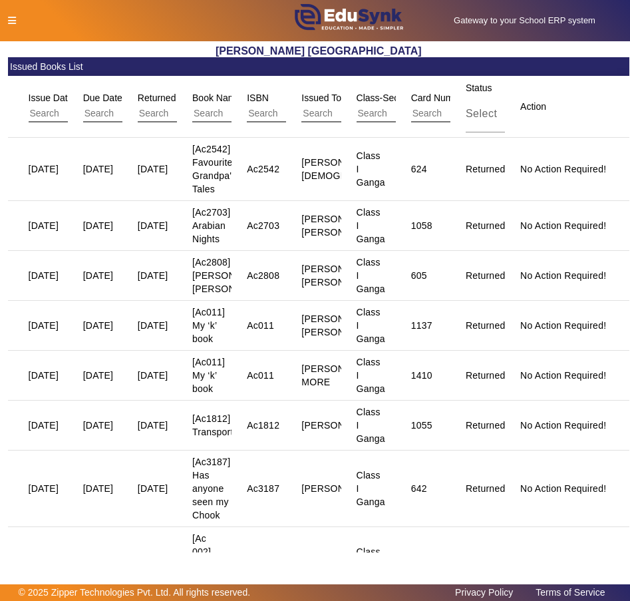
click at [377, 111] on input "text" at bounding box center [416, 113] width 119 height 17
click at [368, 112] on input "text" at bounding box center [416, 113] width 119 height 17
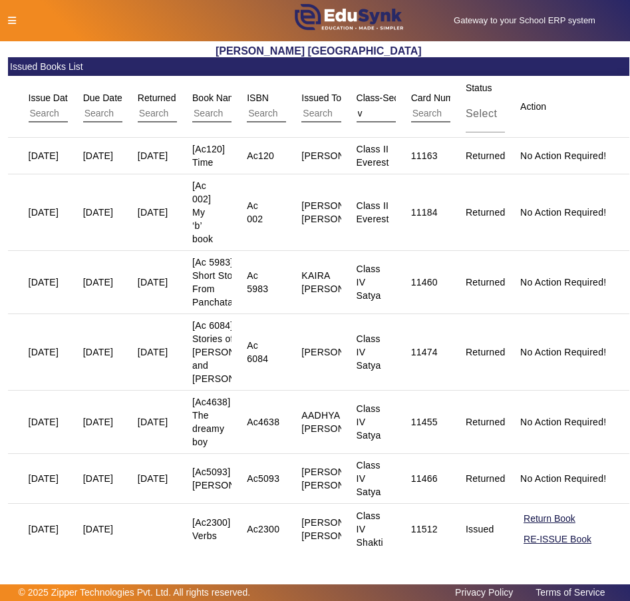
type input "v"
click at [414, 111] on input "text" at bounding box center [470, 113] width 119 height 17
click at [313, 111] on input "text" at bounding box center [361, 113] width 119 height 17
click at [325, 110] on input "text" at bounding box center [361, 113] width 119 height 17
click at [421, 109] on input "text" at bounding box center [470, 113] width 119 height 17
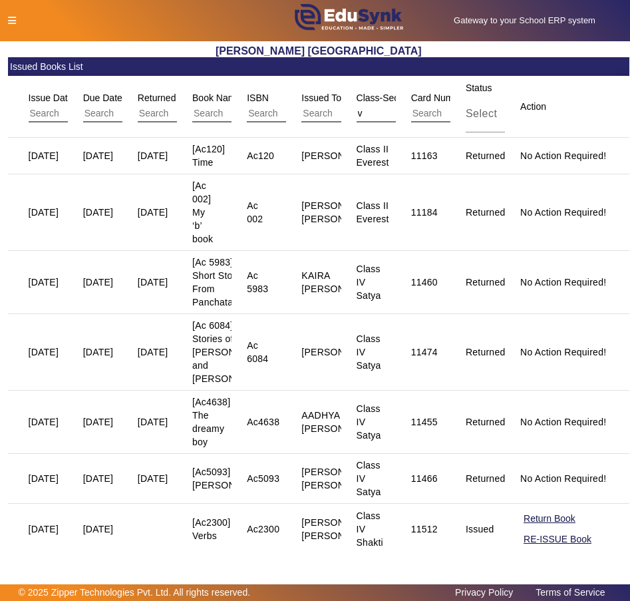
click at [428, 107] on input "text" at bounding box center [470, 113] width 119 height 17
click at [469, 113] on span "Select" at bounding box center [481, 113] width 31 height 11
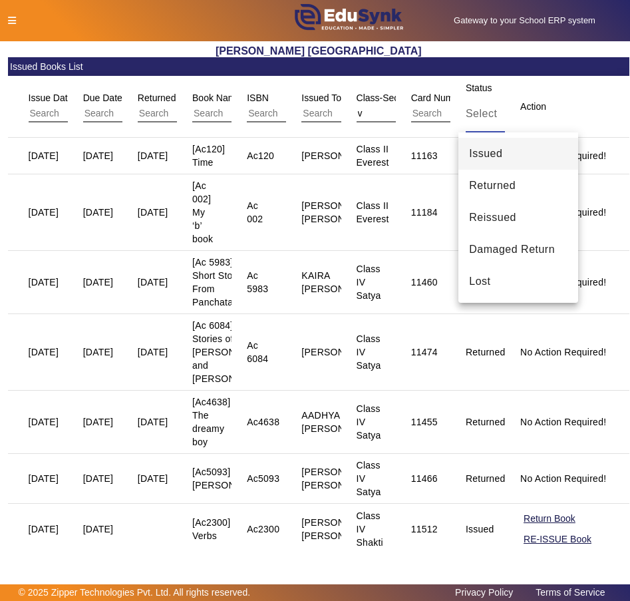
click at [472, 106] on div at bounding box center [315, 300] width 630 height 601
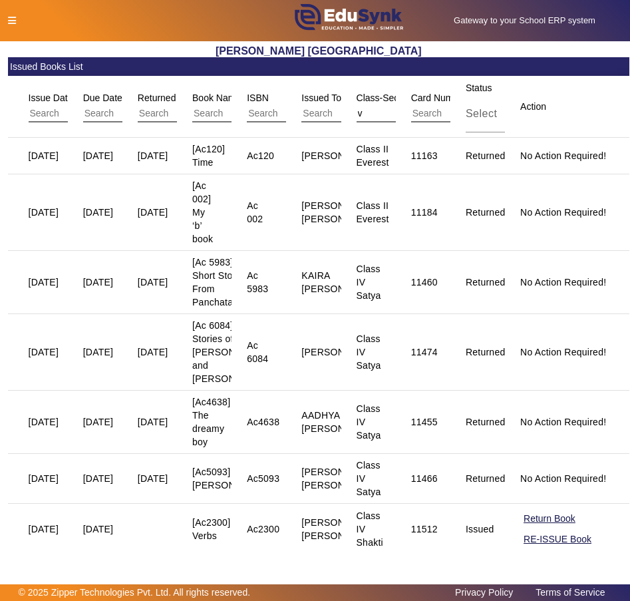
click at [41, 107] on input "text" at bounding box center [88, 113] width 119 height 17
click at [367, 107] on input "v" at bounding box center [416, 113] width 119 height 17
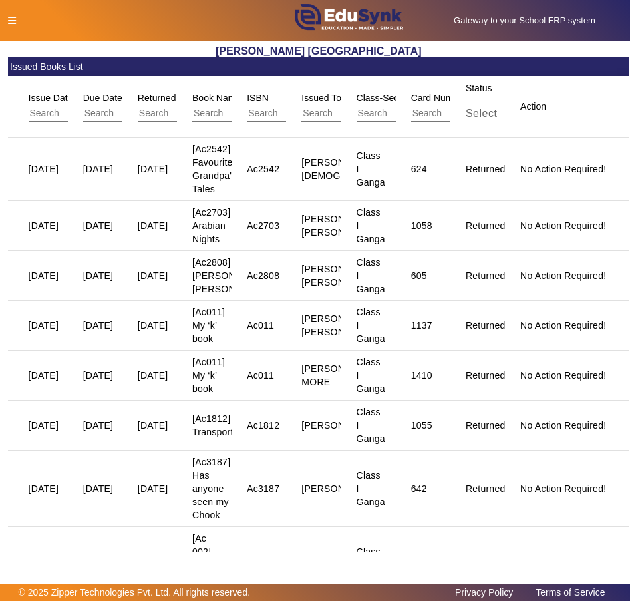
click at [4, 8] on div "Gateway to your School ERP system English हिंदी (Hindi) ಕನ್ನಡ (Kannada) தமிழ் (…" at bounding box center [315, 20] width 629 height 41
click at [13, 21] on icon at bounding box center [12, 20] width 8 height 9
